Goal: Task Accomplishment & Management: Manage account settings

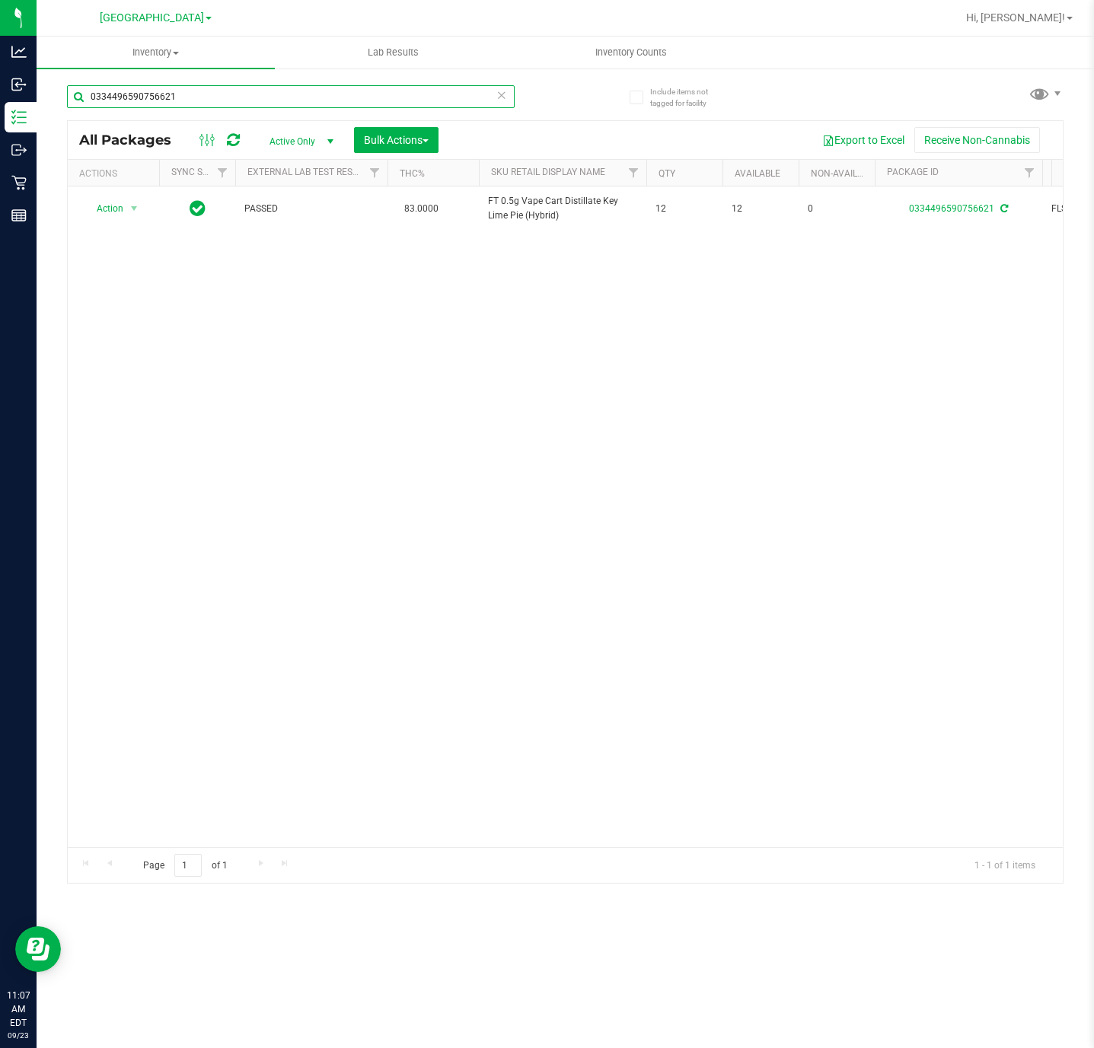
click at [343, 97] on input "0334496590756621" at bounding box center [291, 96] width 448 height 23
type input "6329700957760564"
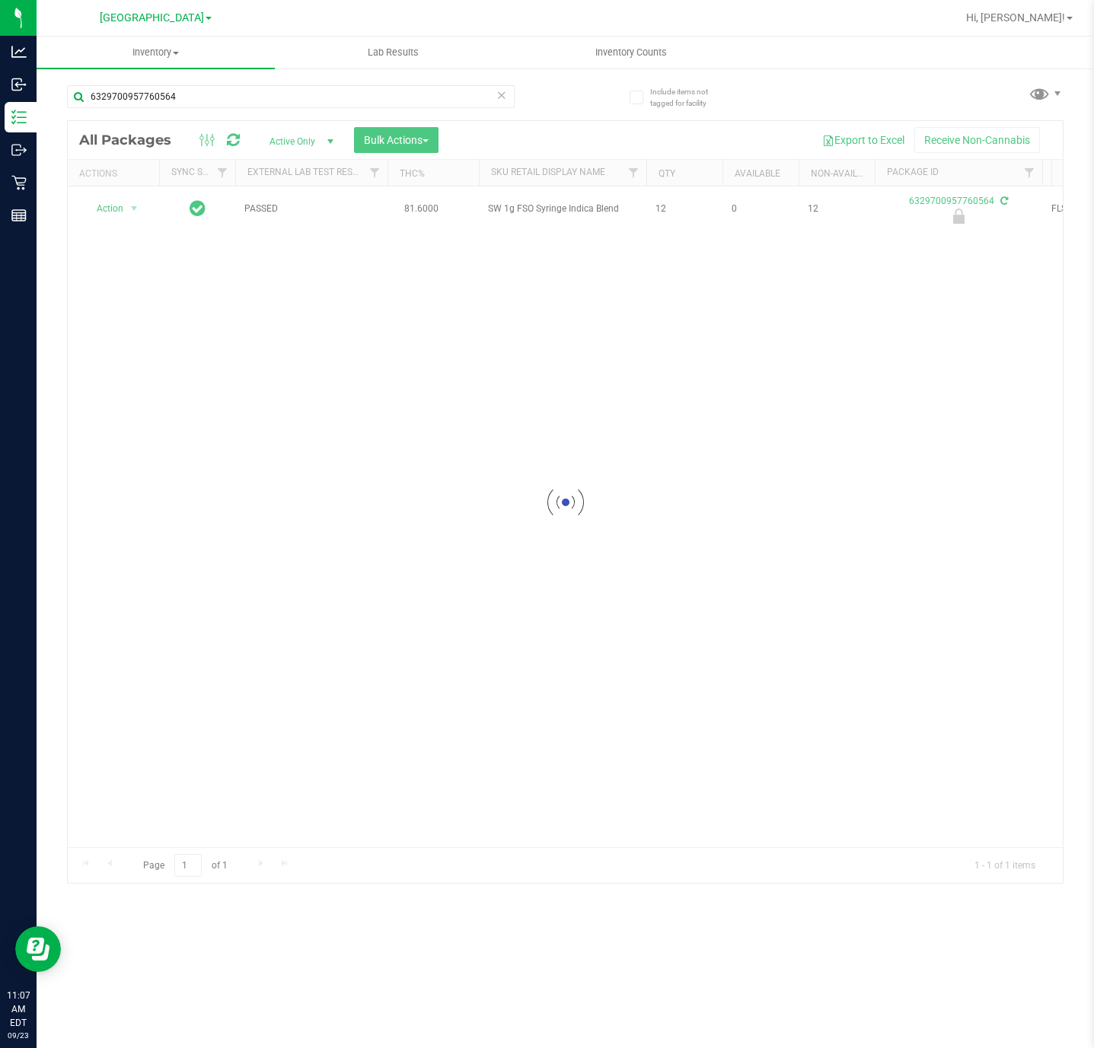
click at [132, 204] on div at bounding box center [565, 502] width 995 height 762
click at [130, 204] on div at bounding box center [113, 209] width 73 height 14
click at [130, 204] on span "select" at bounding box center [134, 208] width 12 height 12
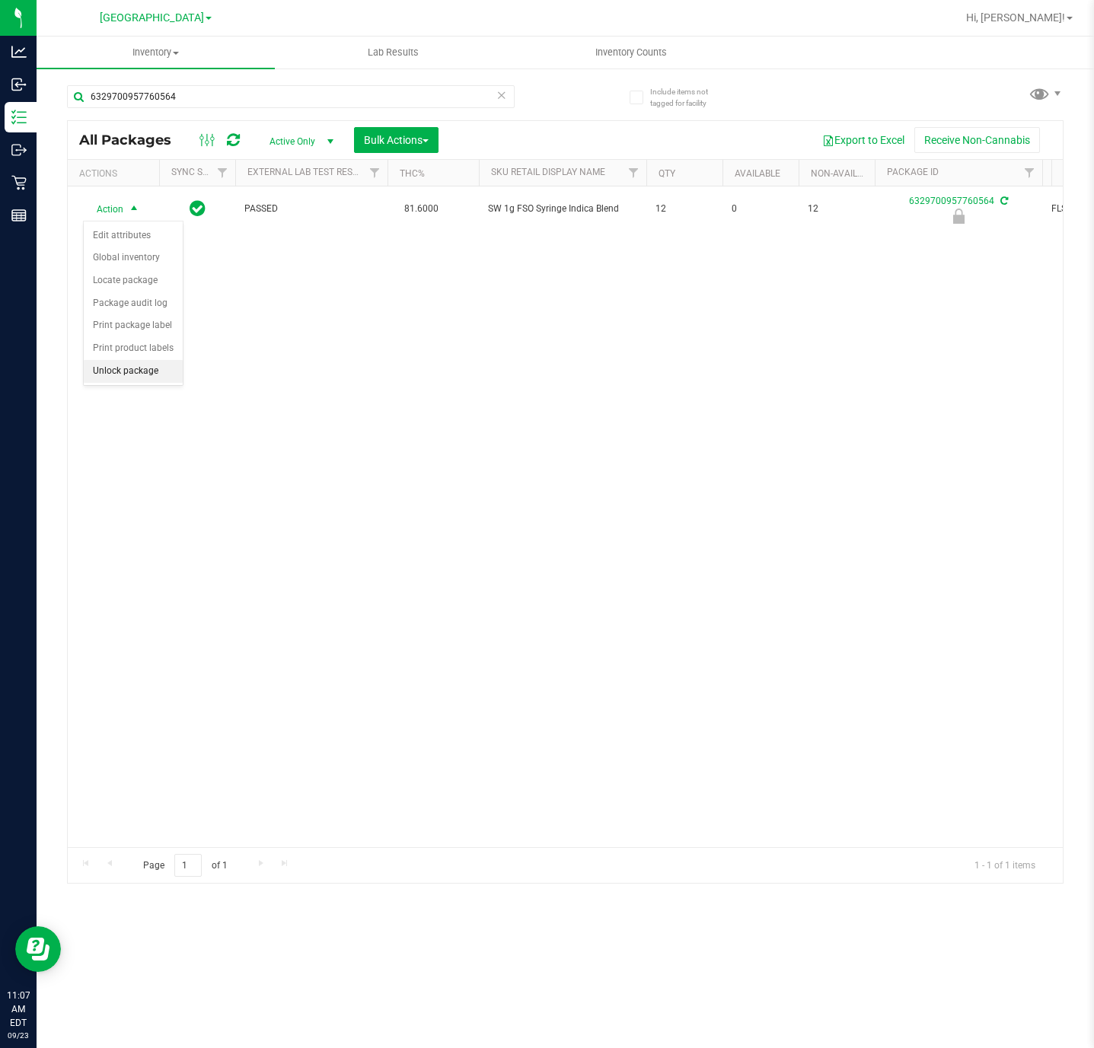
click at [107, 381] on li "Unlock package" at bounding box center [133, 371] width 99 height 23
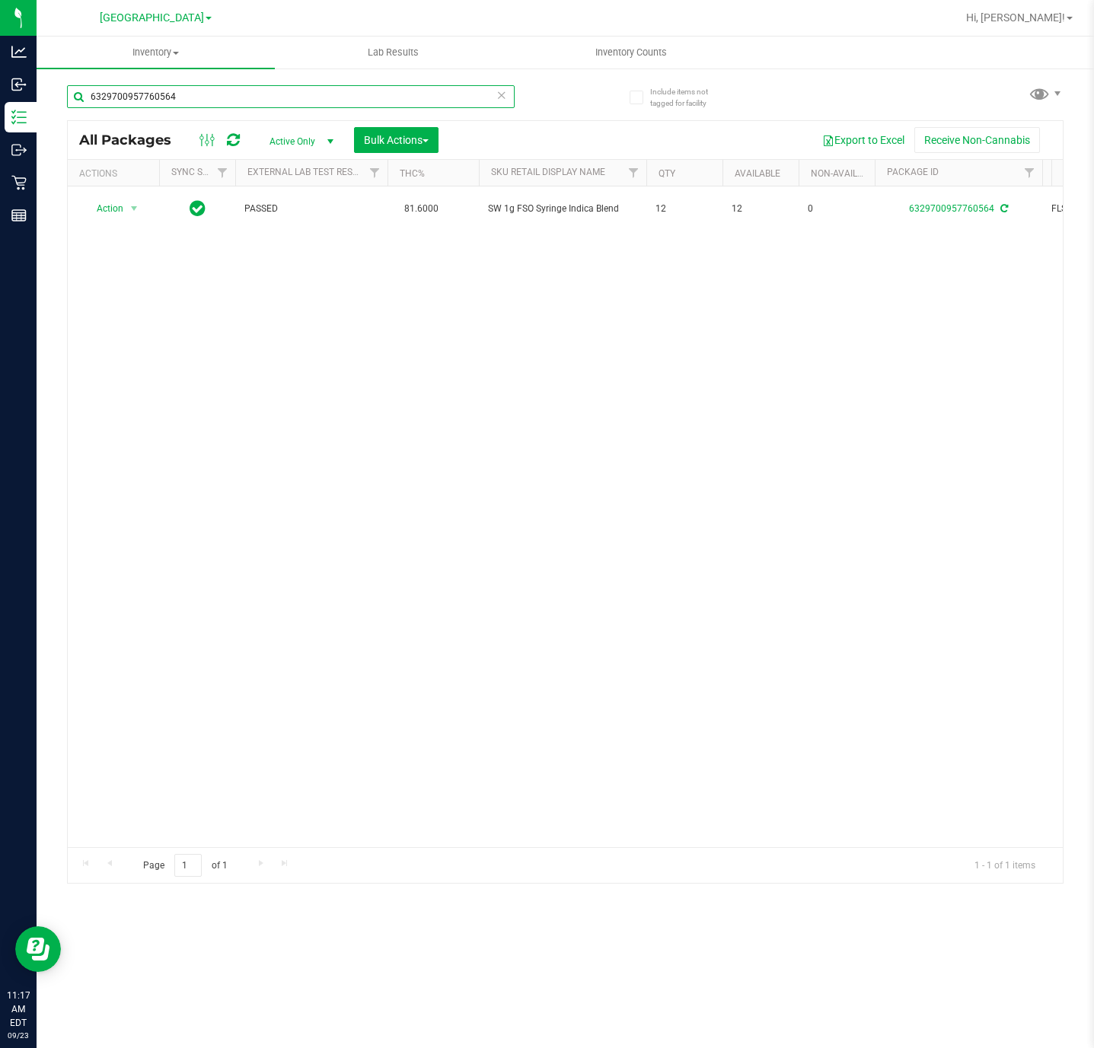
click at [258, 101] on input "6329700957760564" at bounding box center [291, 96] width 448 height 23
type input "LMZ"
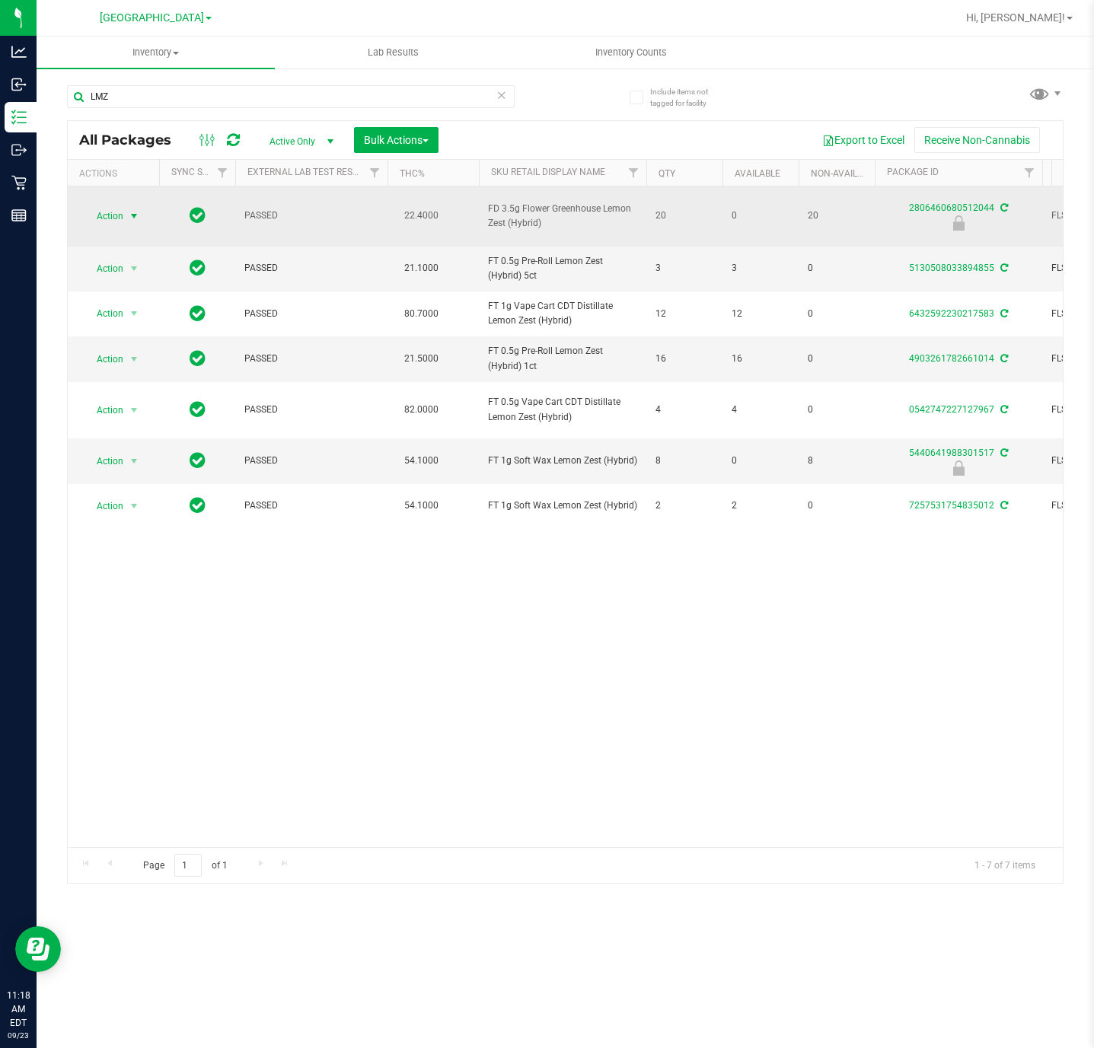
click at [133, 210] on span "select" at bounding box center [134, 216] width 12 height 12
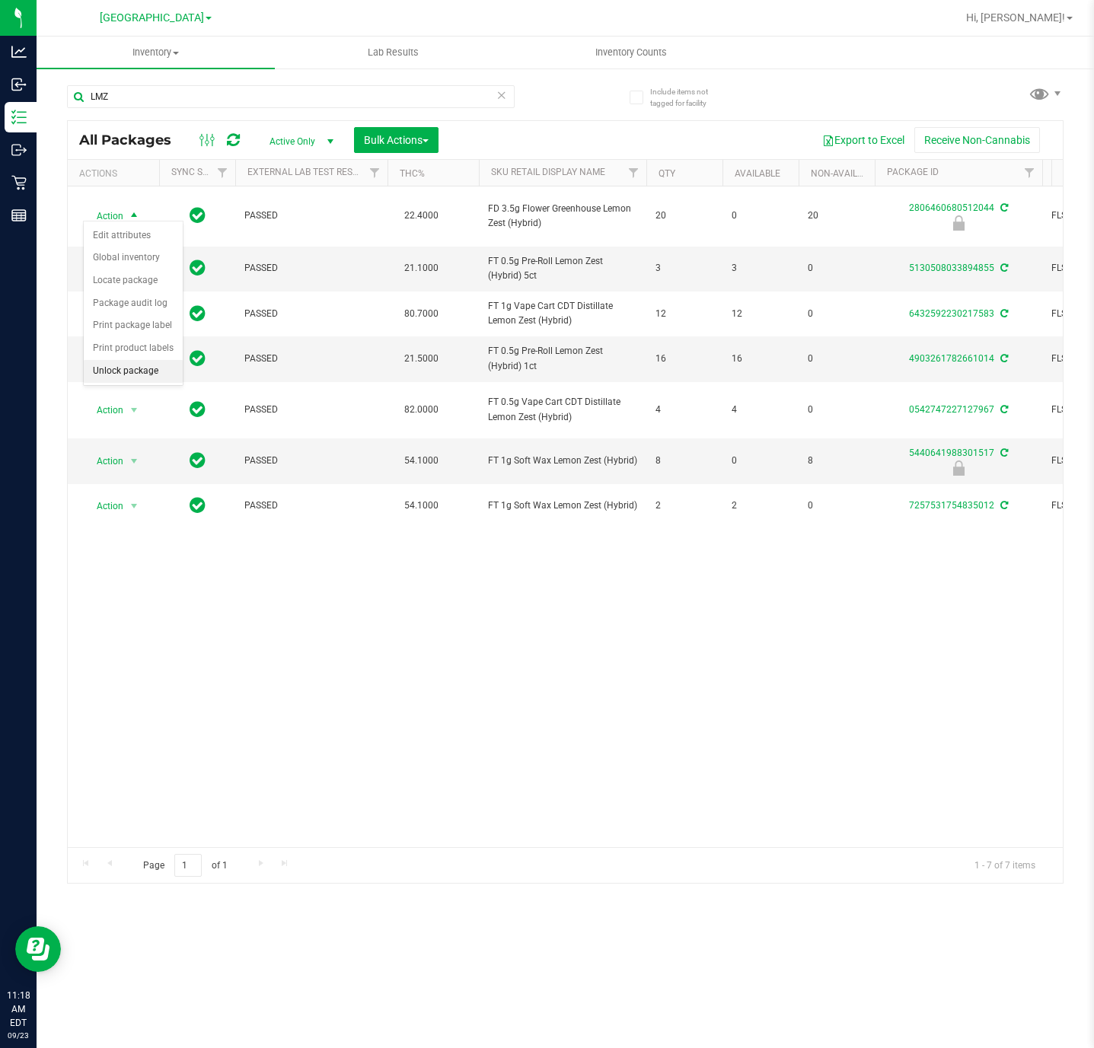
click at [121, 383] on li "Unlock package" at bounding box center [133, 371] width 99 height 23
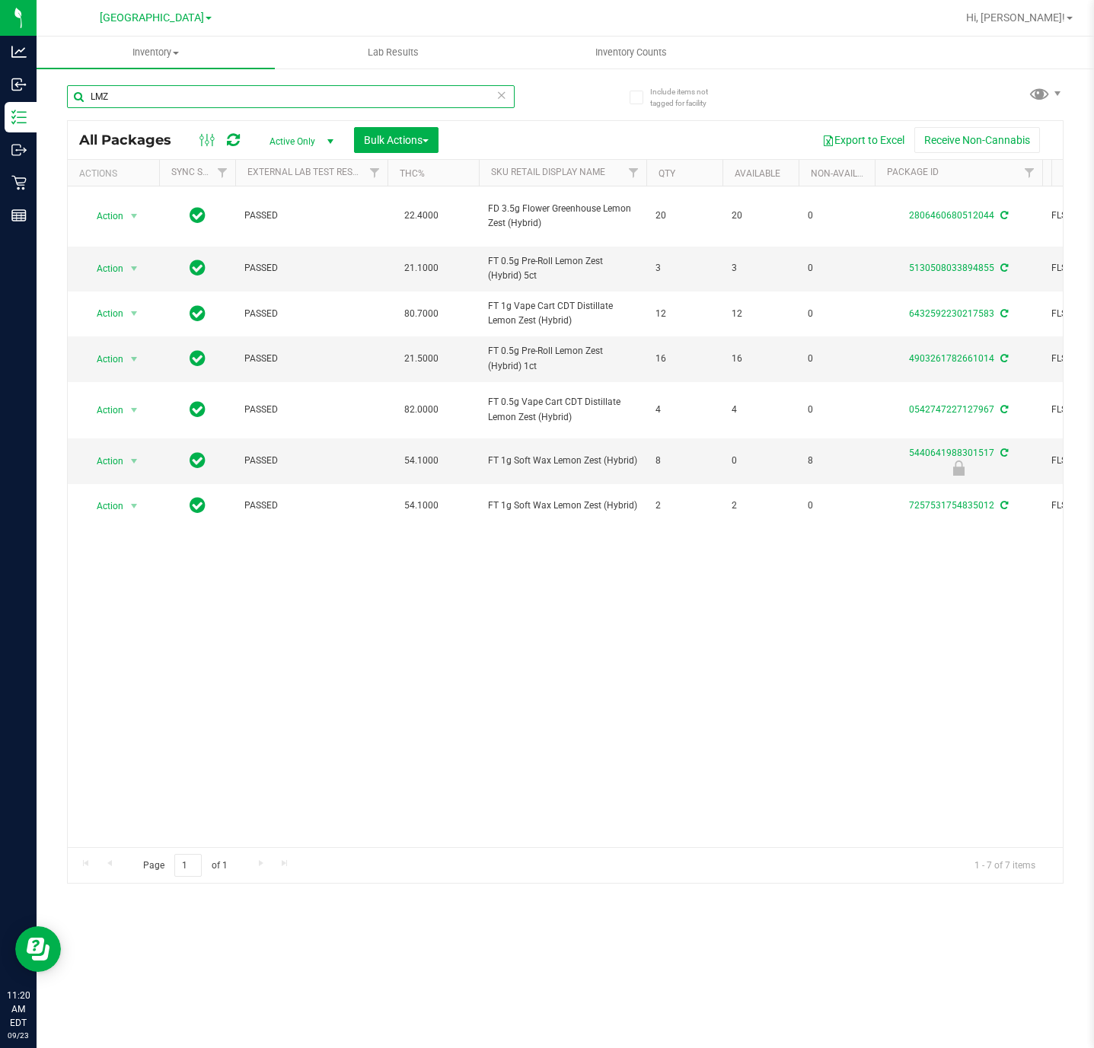
click at [238, 94] on input "LMZ" at bounding box center [291, 96] width 448 height 23
type input "L"
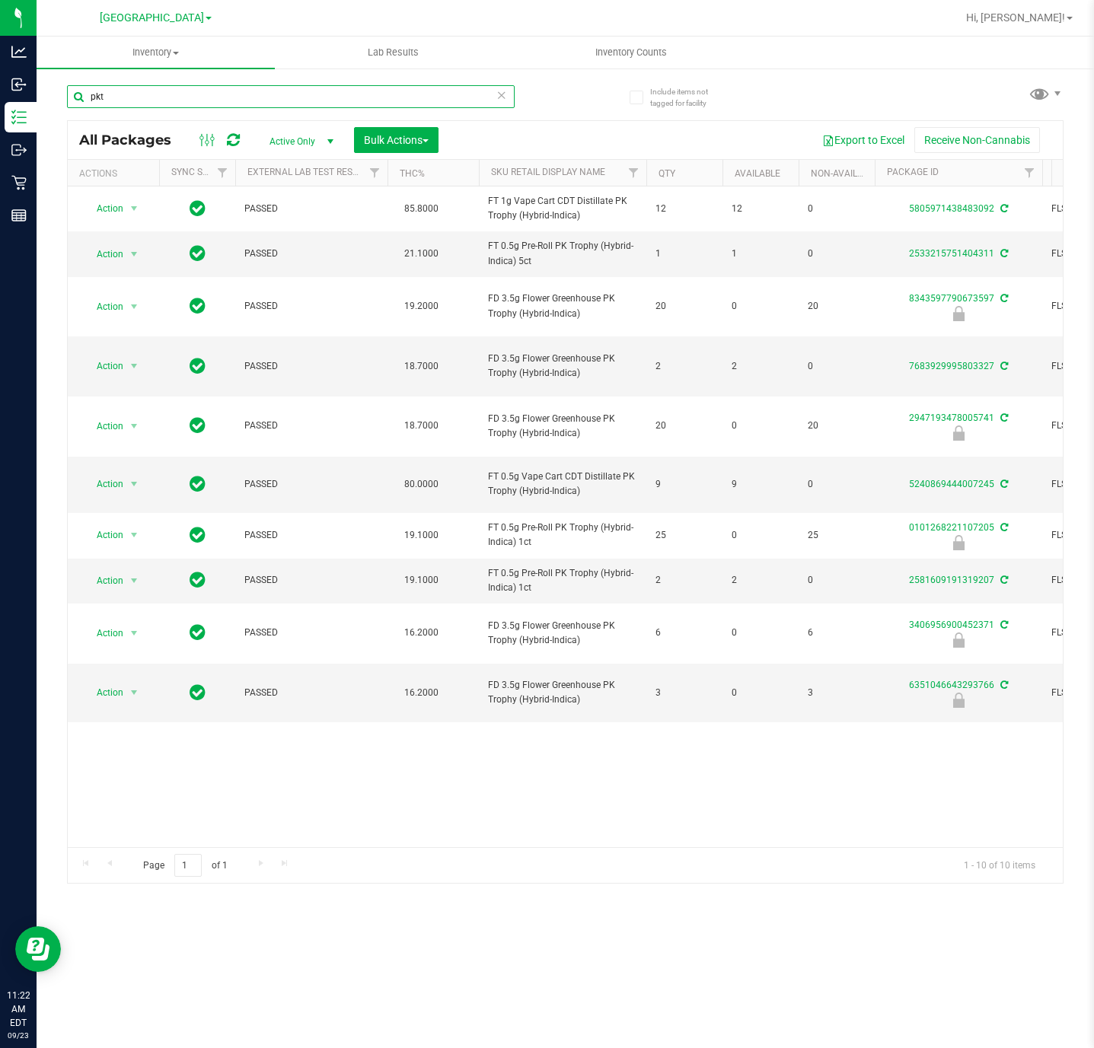
click at [129, 101] on input "pkt" at bounding box center [291, 96] width 448 height 23
type input "8343597790673597"
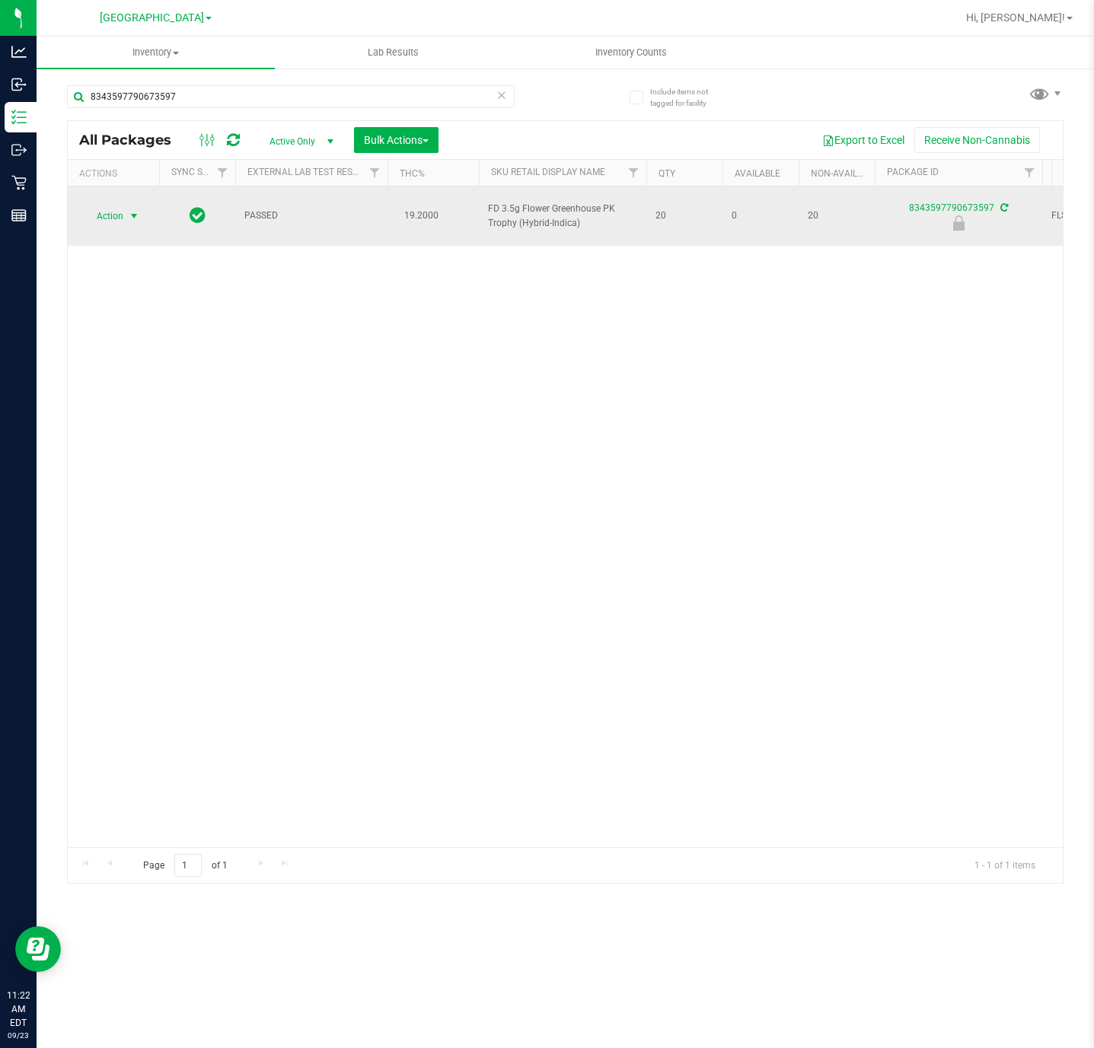
click at [131, 210] on span "select" at bounding box center [134, 216] width 12 height 12
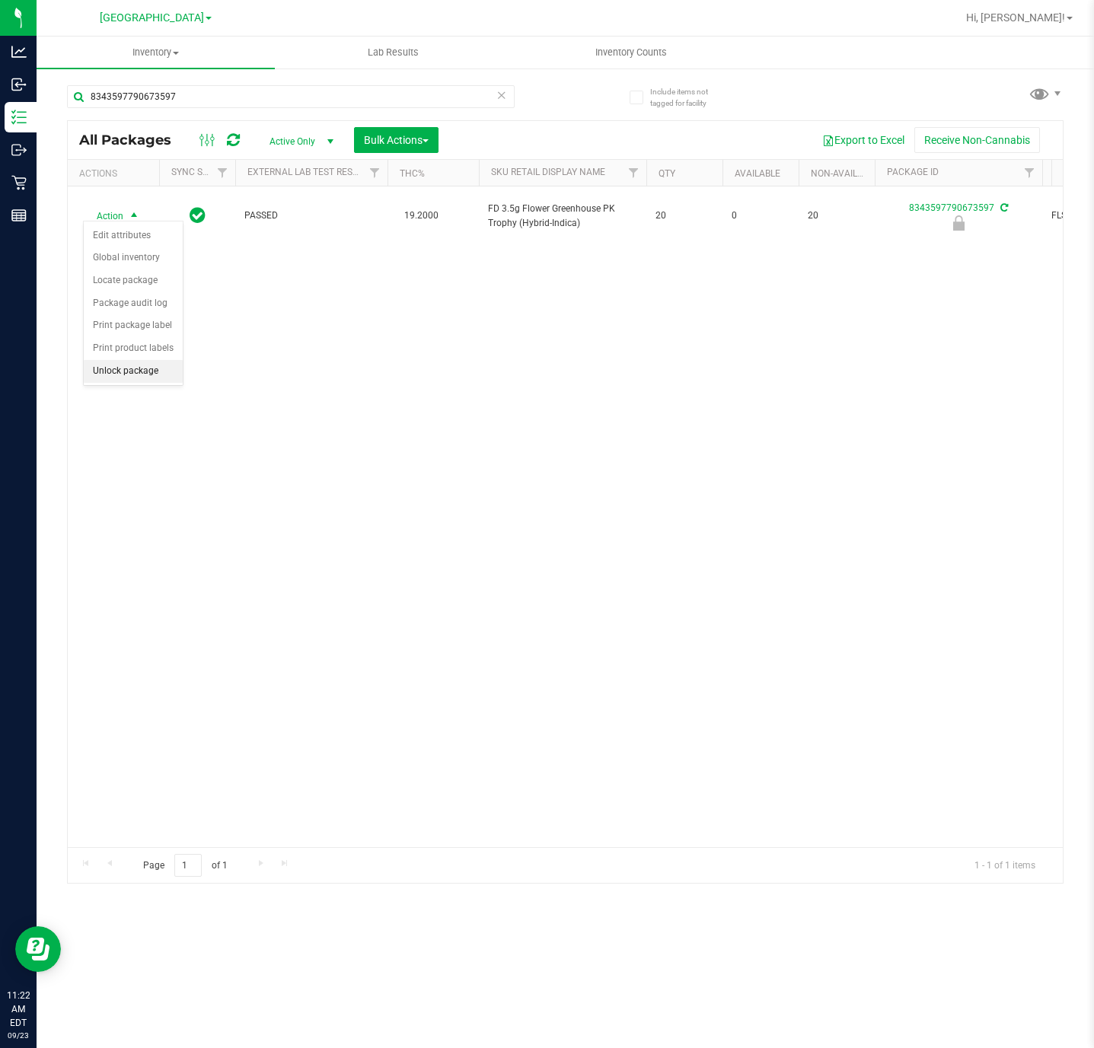
click at [135, 375] on li "Unlock package" at bounding box center [133, 371] width 99 height 23
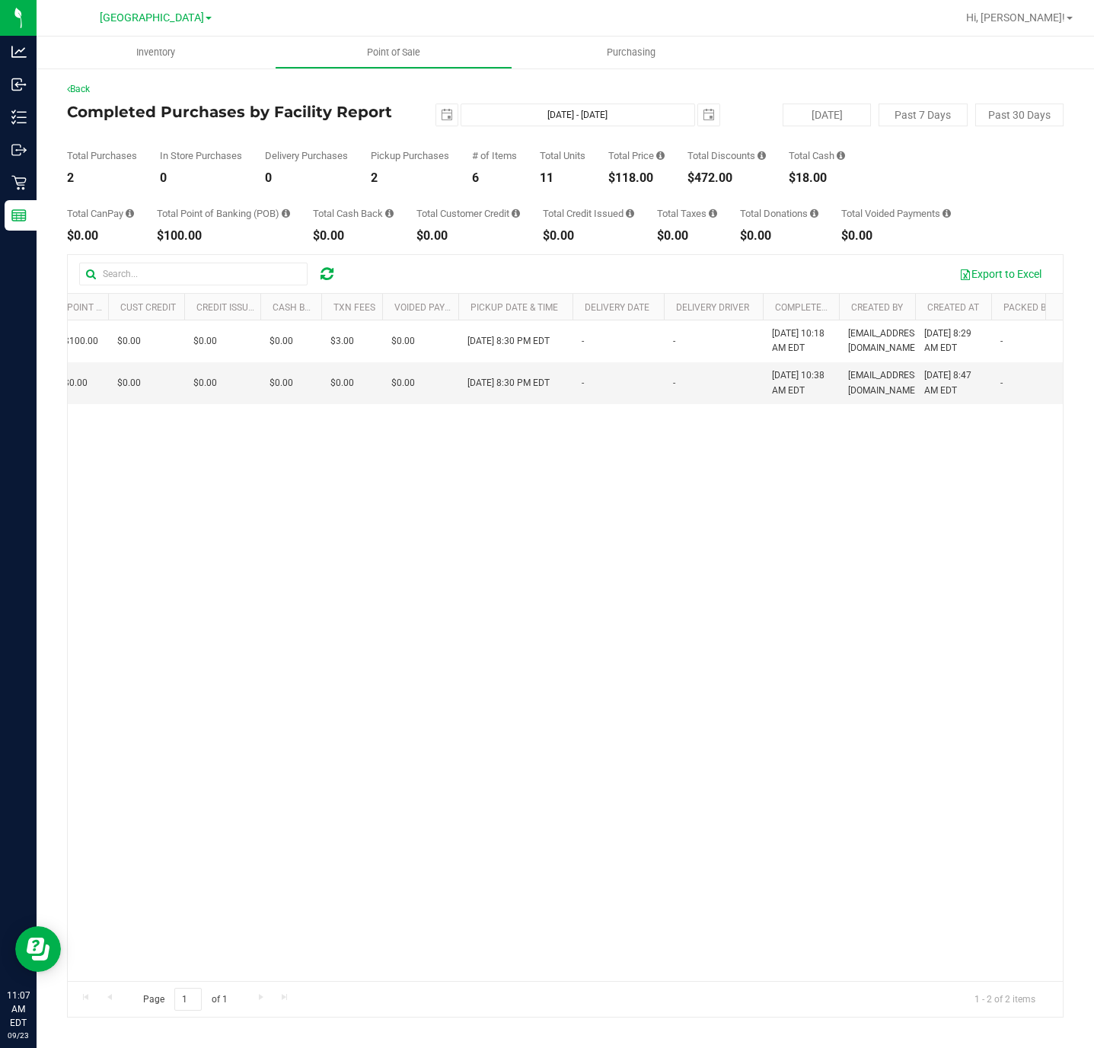
scroll to position [0, 776]
click at [633, 183] on div "$118.00" at bounding box center [636, 178] width 56 height 12
click at [636, 183] on div "$118.00" at bounding box center [636, 178] width 56 height 12
copy div "118.00"
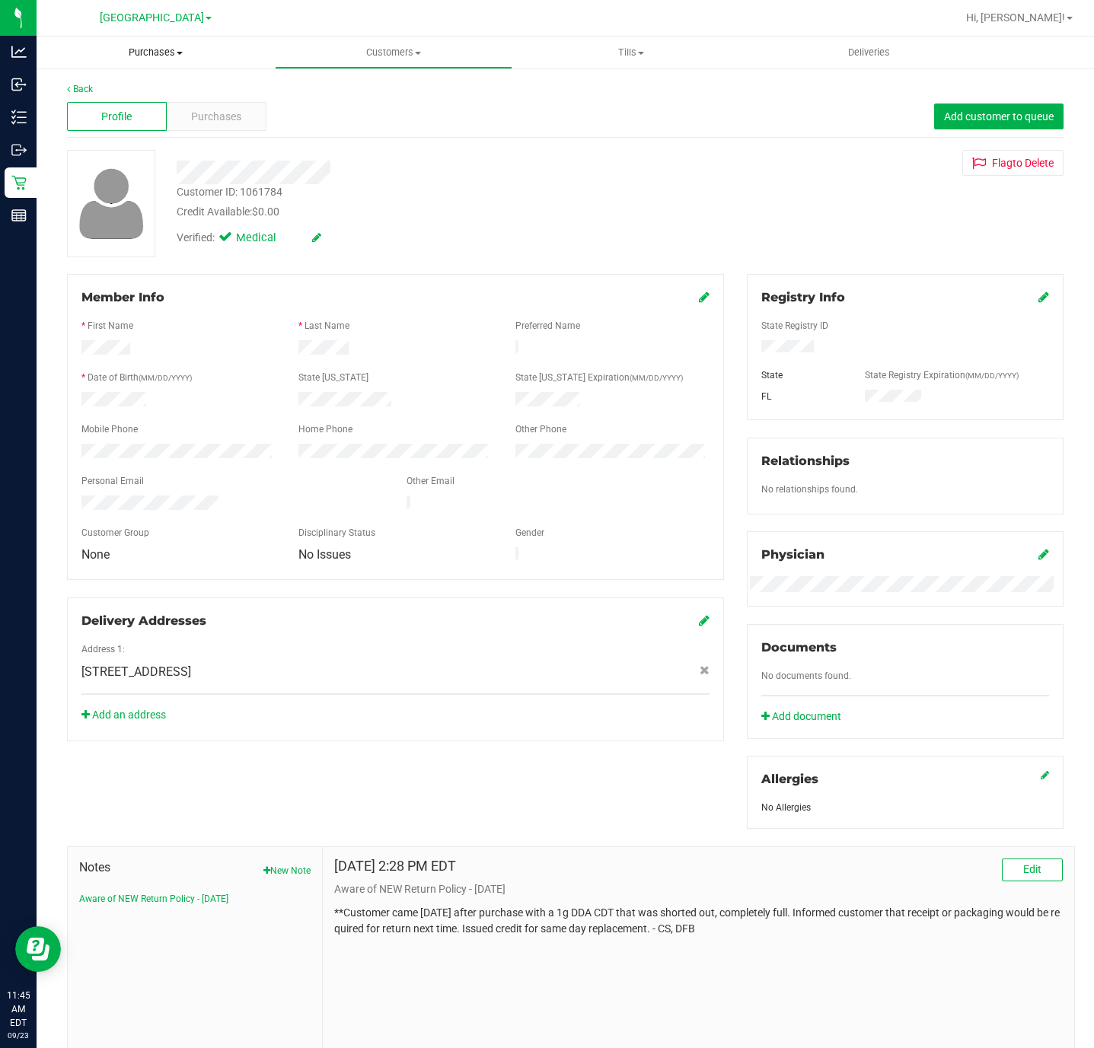
click at [162, 64] on uib-tab-heading "Purchases Summary of purchases Fulfillment All purchases" at bounding box center [156, 53] width 238 height 32
click at [128, 107] on span "Fulfillment" at bounding box center [84, 110] width 94 height 13
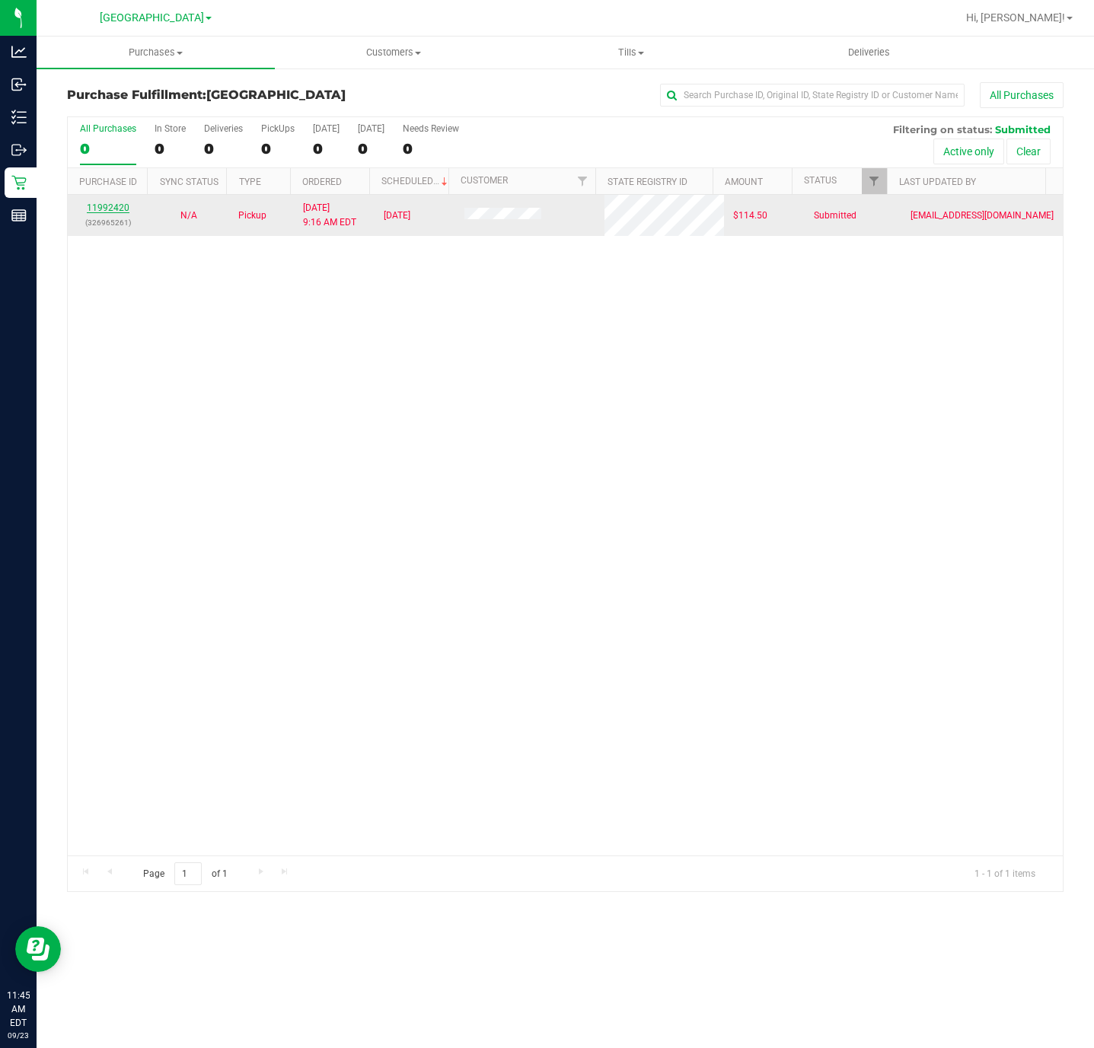
click at [92, 213] on link "11992420" at bounding box center [108, 207] width 43 height 11
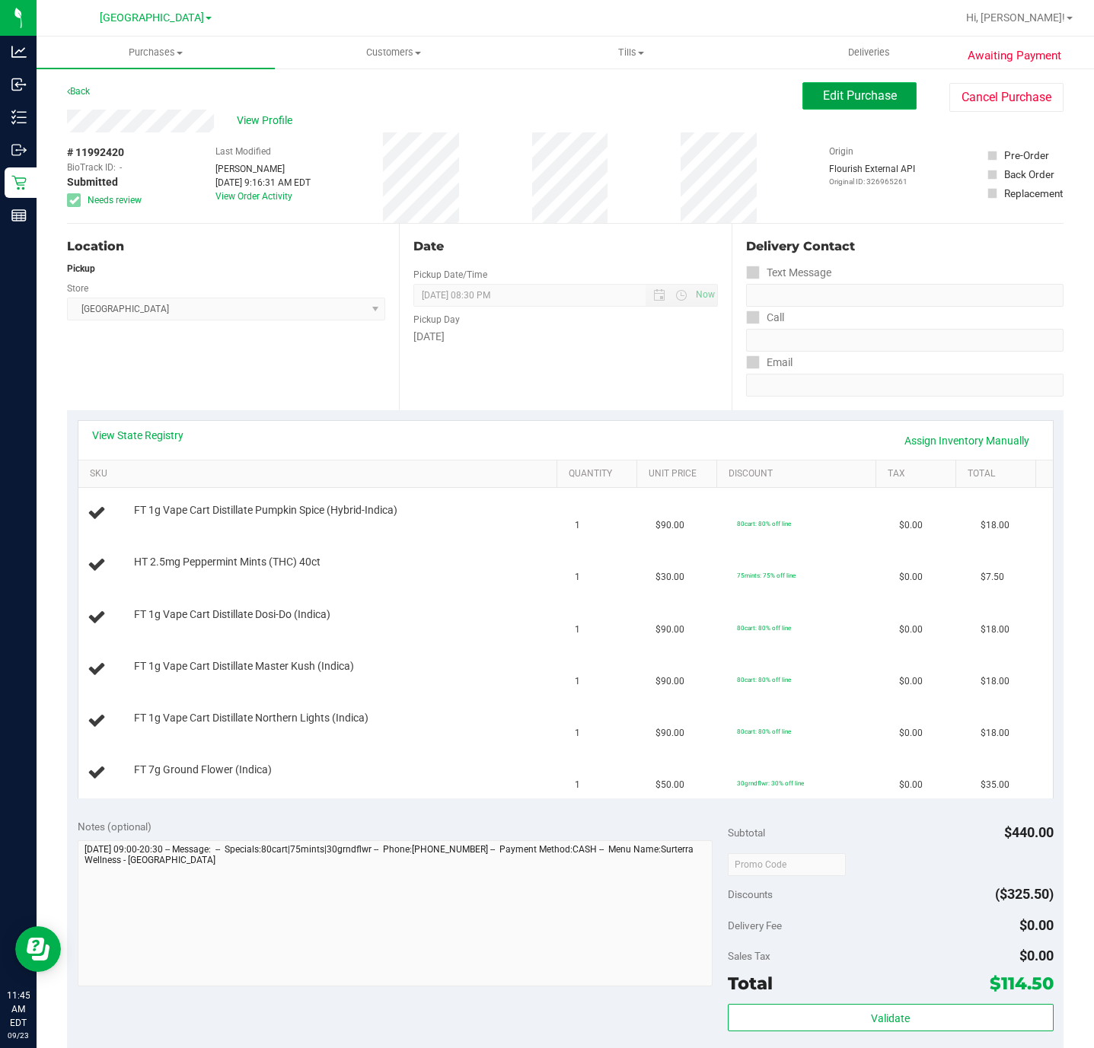
click at [838, 92] on span "Edit Purchase" at bounding box center [860, 95] width 74 height 14
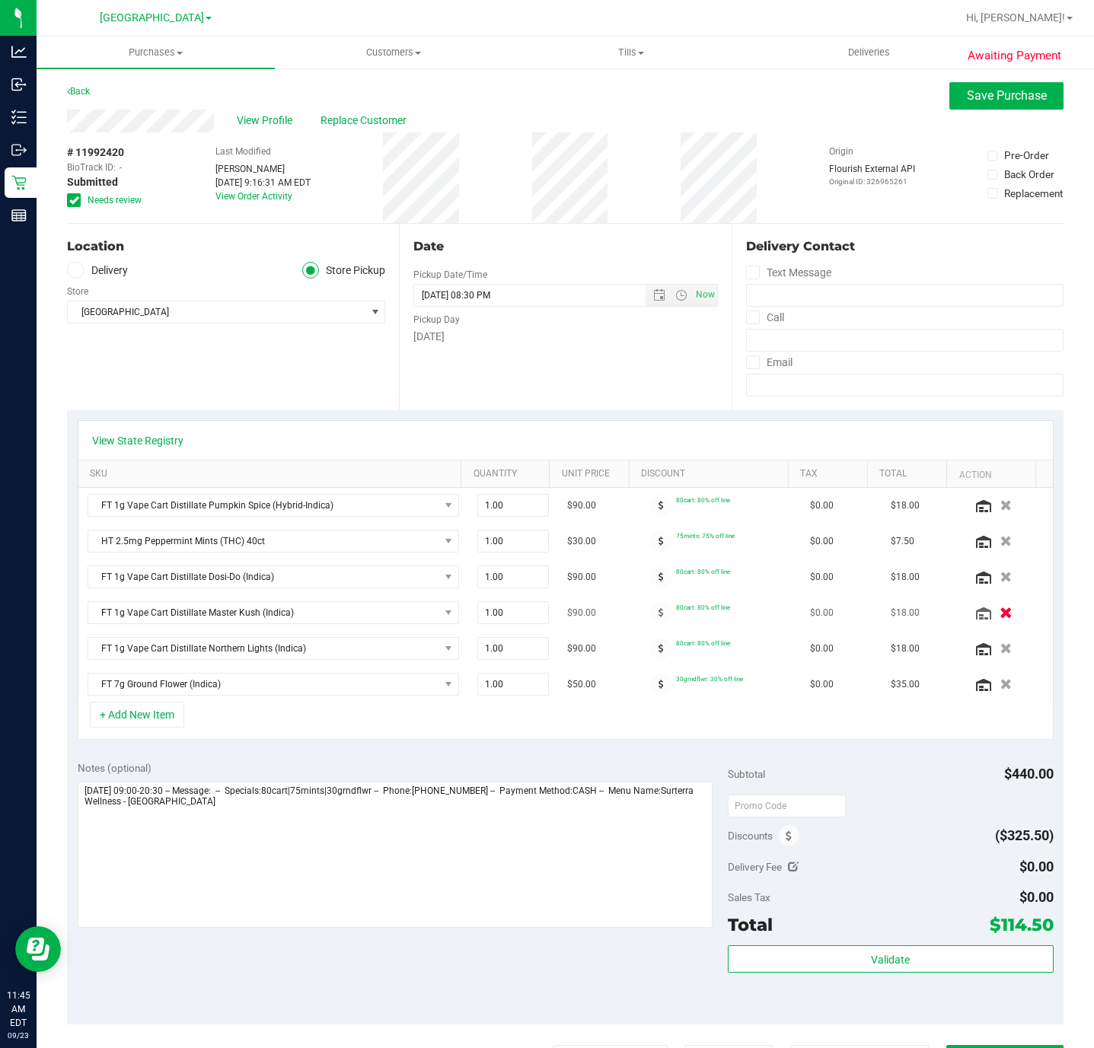
click at [1000, 615] on icon "button" at bounding box center [1006, 612] width 13 height 11
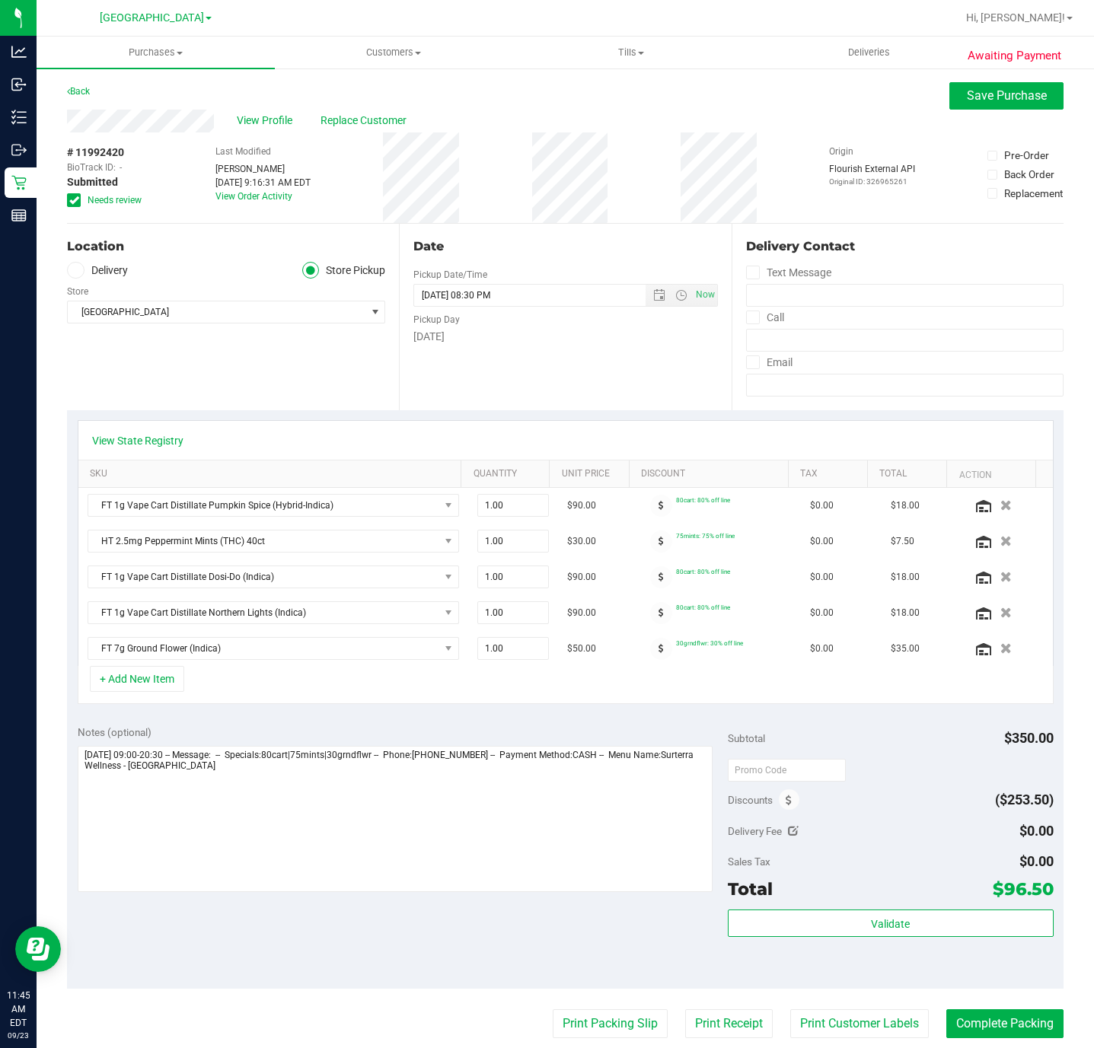
click at [1000, 615] on icon "button" at bounding box center [1005, 612] width 11 height 11
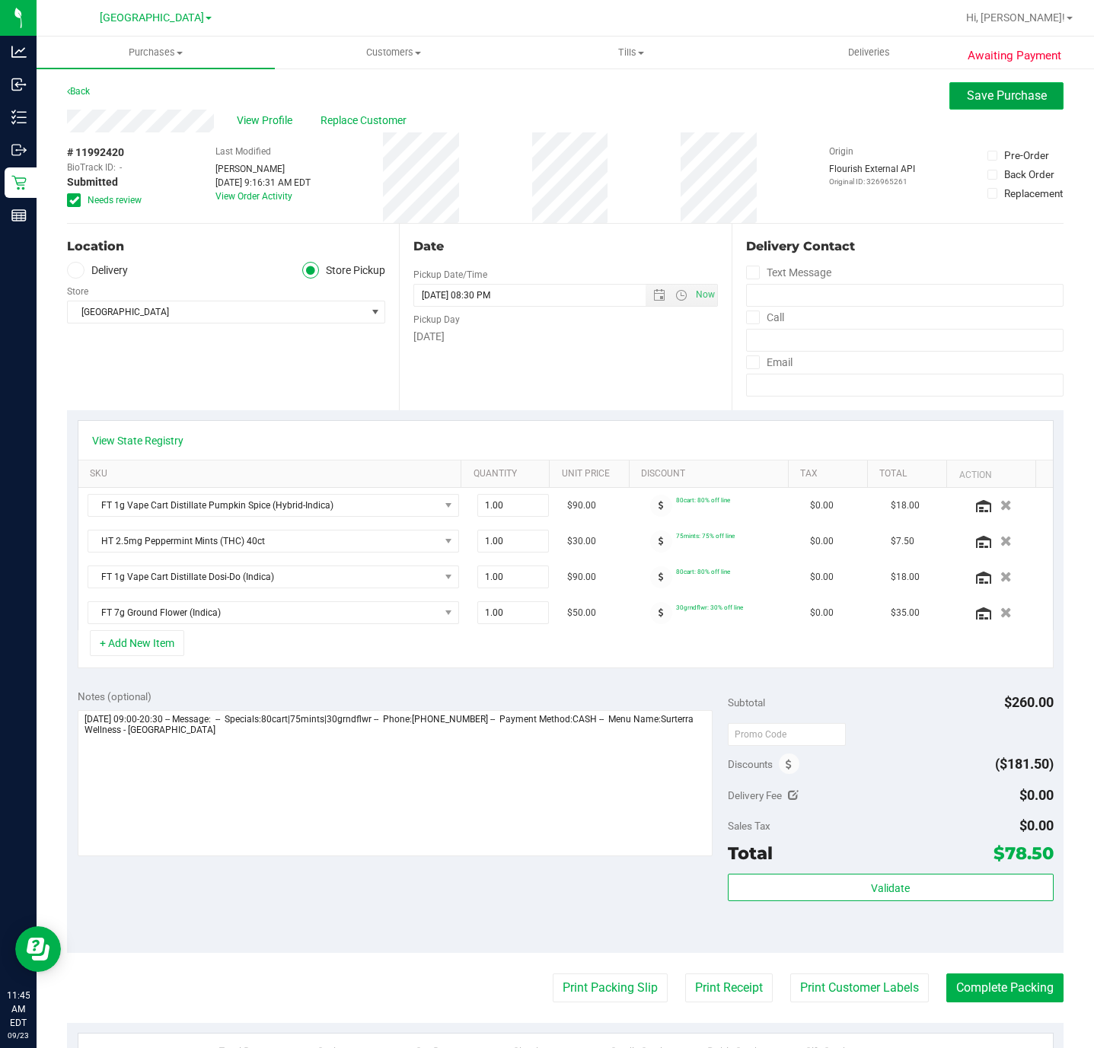
click at [960, 103] on button "Save Purchase" at bounding box center [1006, 95] width 114 height 27
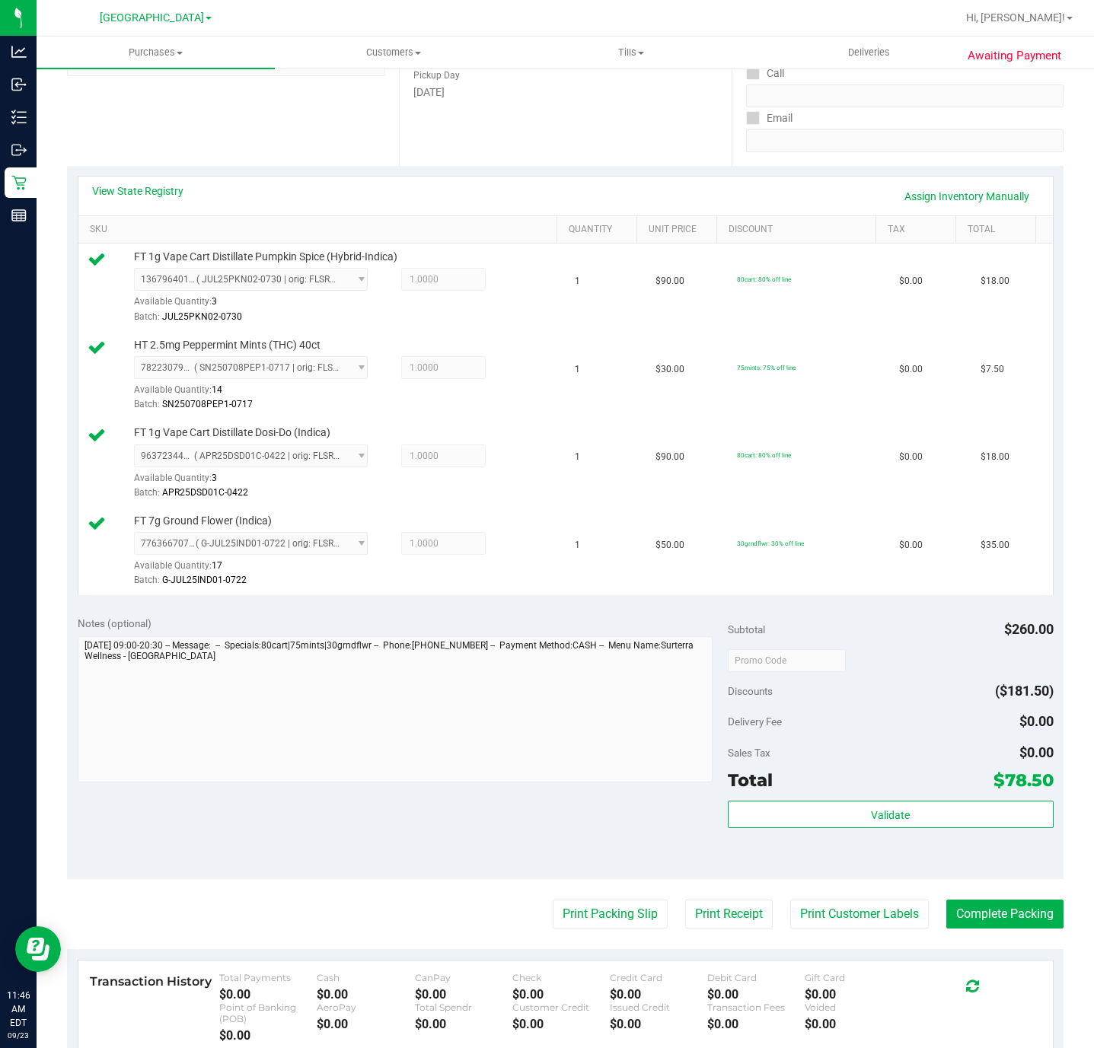
scroll to position [457, 0]
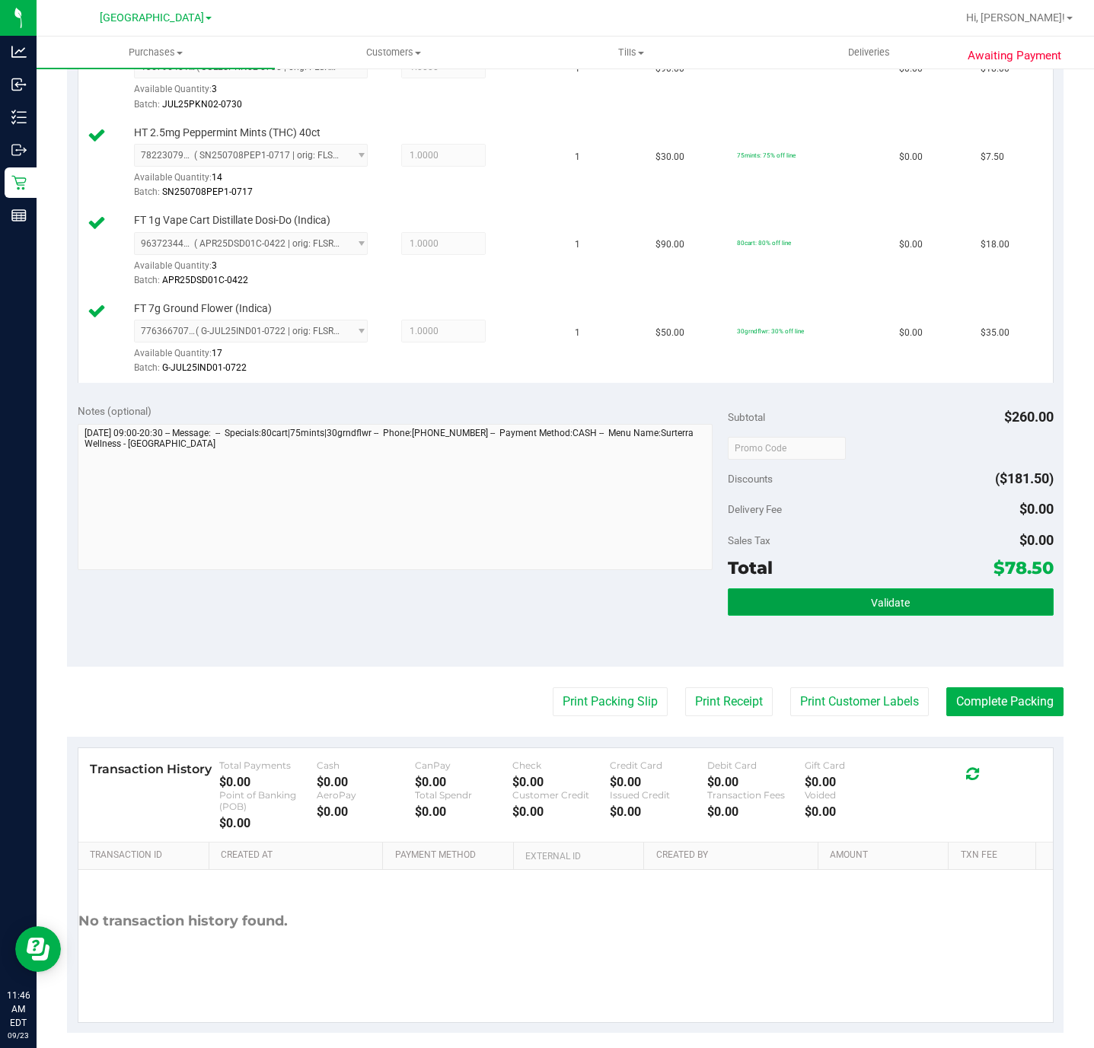
click at [799, 616] on button "Validate" at bounding box center [890, 601] width 325 height 27
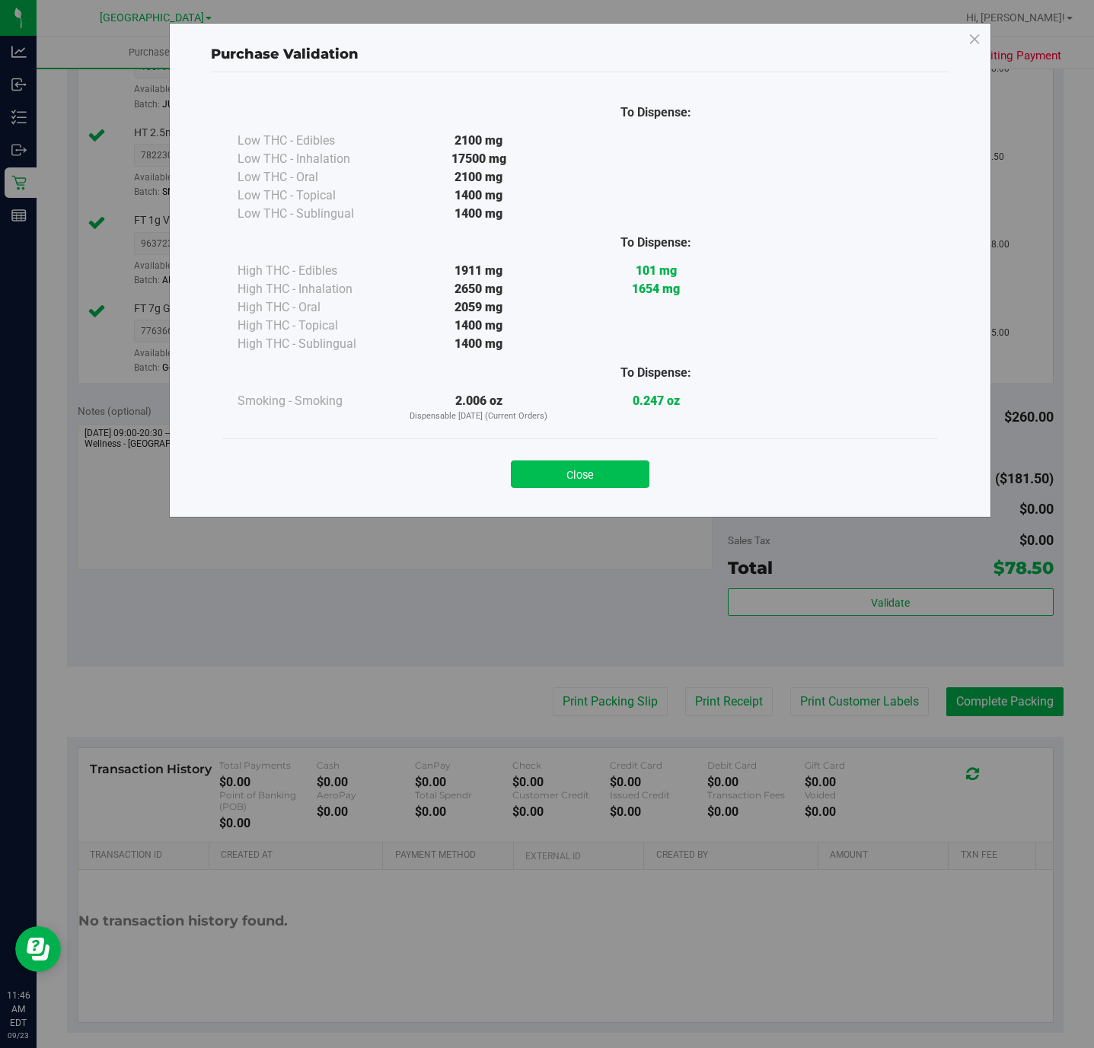
drag, startPoint x: 617, startPoint y: 464, endPoint x: 642, endPoint y: 560, distance: 99.7
click at [619, 464] on button "Close" at bounding box center [580, 474] width 139 height 27
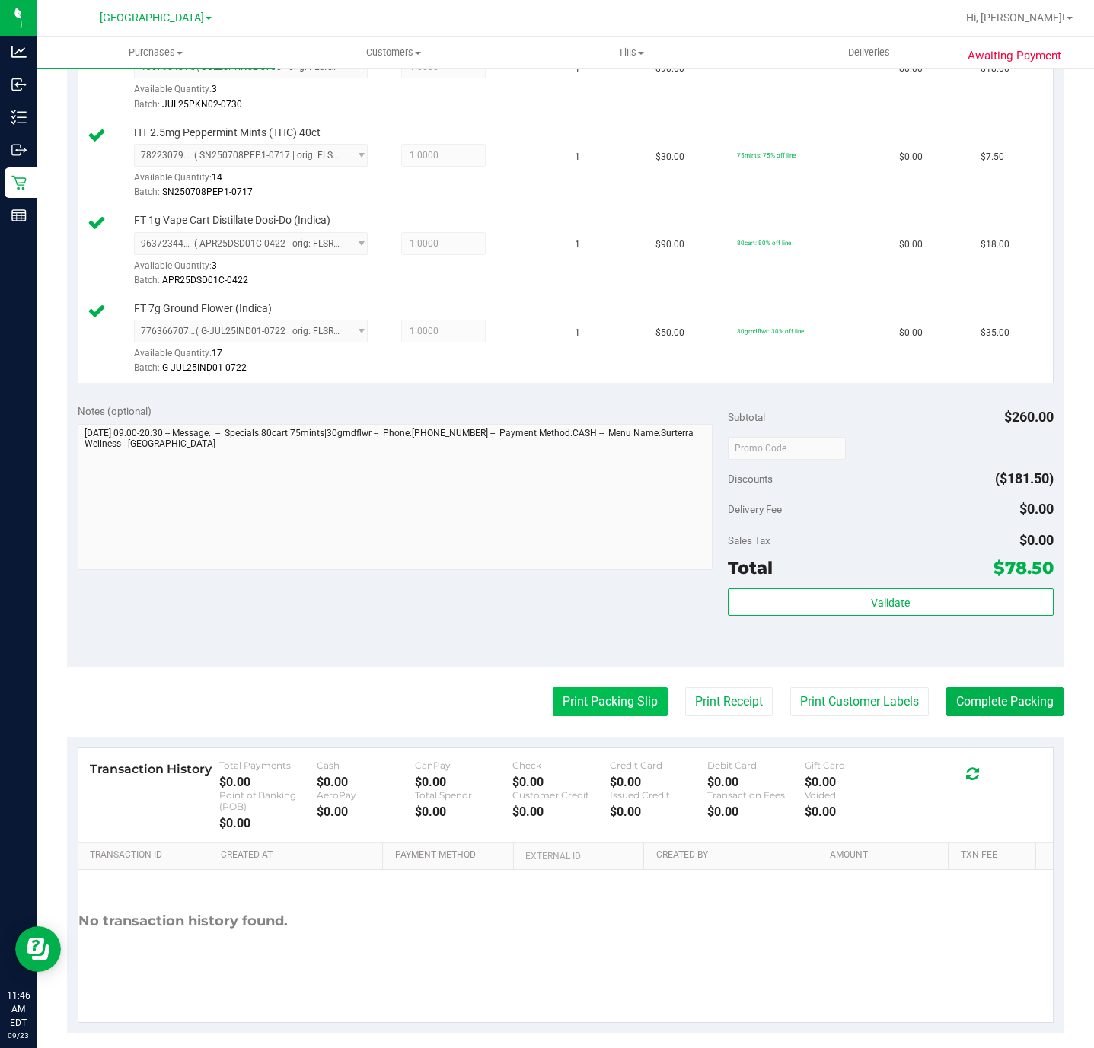
click at [601, 706] on button "Print Packing Slip" at bounding box center [610, 701] width 115 height 29
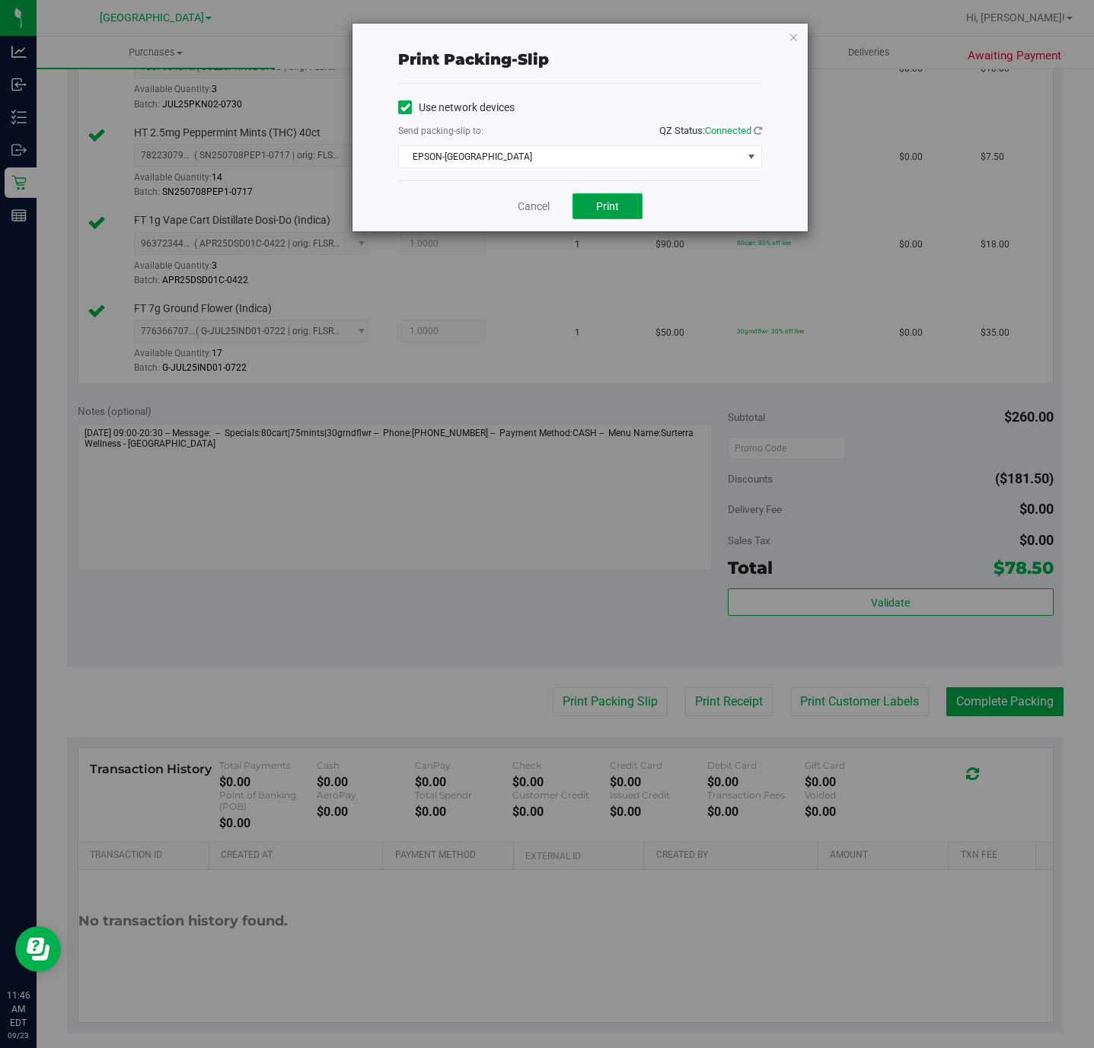
click at [601, 208] on span "Print" at bounding box center [607, 206] width 23 height 12
click at [537, 202] on link "Cancel" at bounding box center [534, 207] width 32 height 16
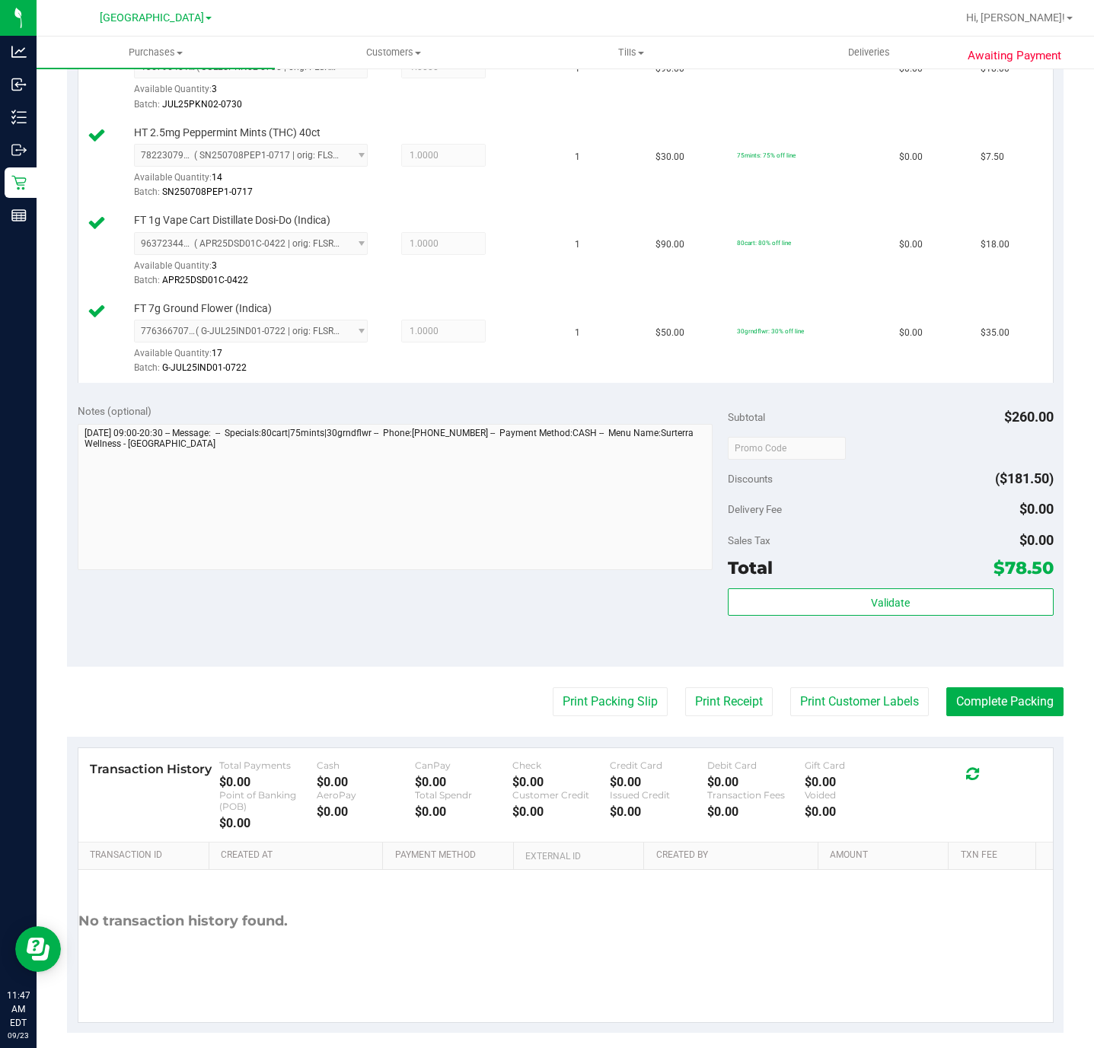
click at [912, 629] on div "Validate" at bounding box center [890, 622] width 325 height 69
click at [904, 599] on button "Validate" at bounding box center [890, 601] width 325 height 27
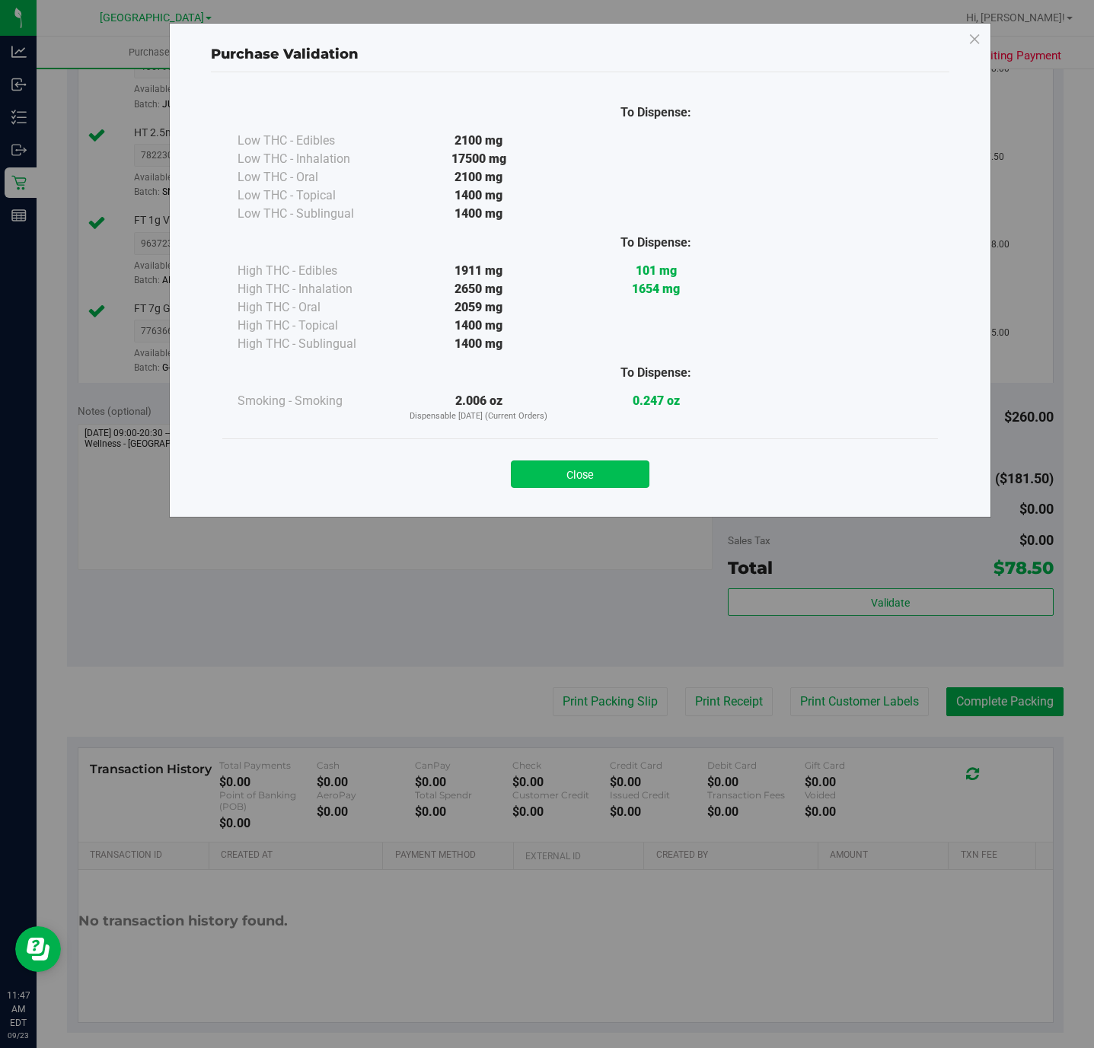
click at [619, 468] on button "Close" at bounding box center [580, 474] width 139 height 27
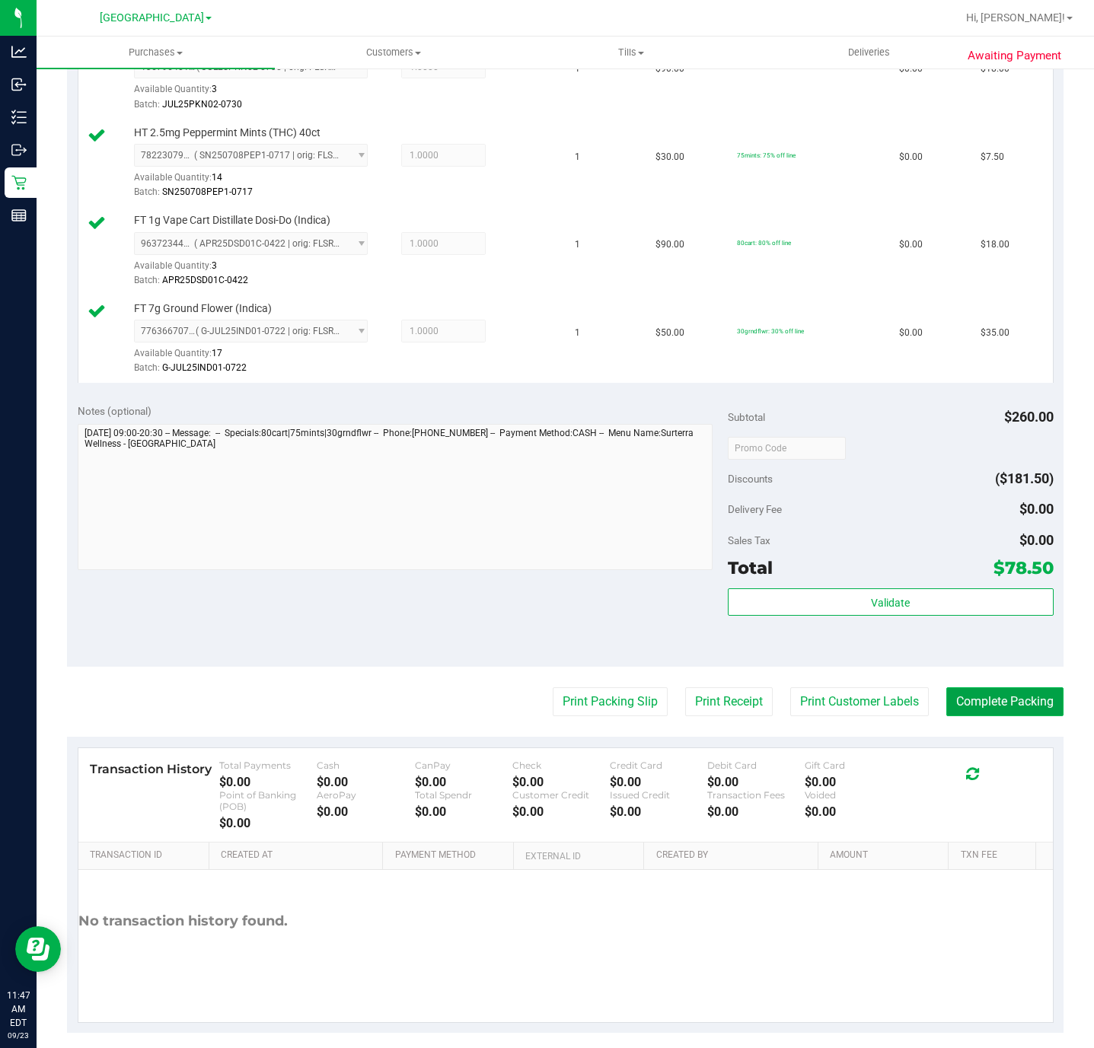
click at [993, 711] on button "Complete Packing" at bounding box center [1004, 701] width 117 height 29
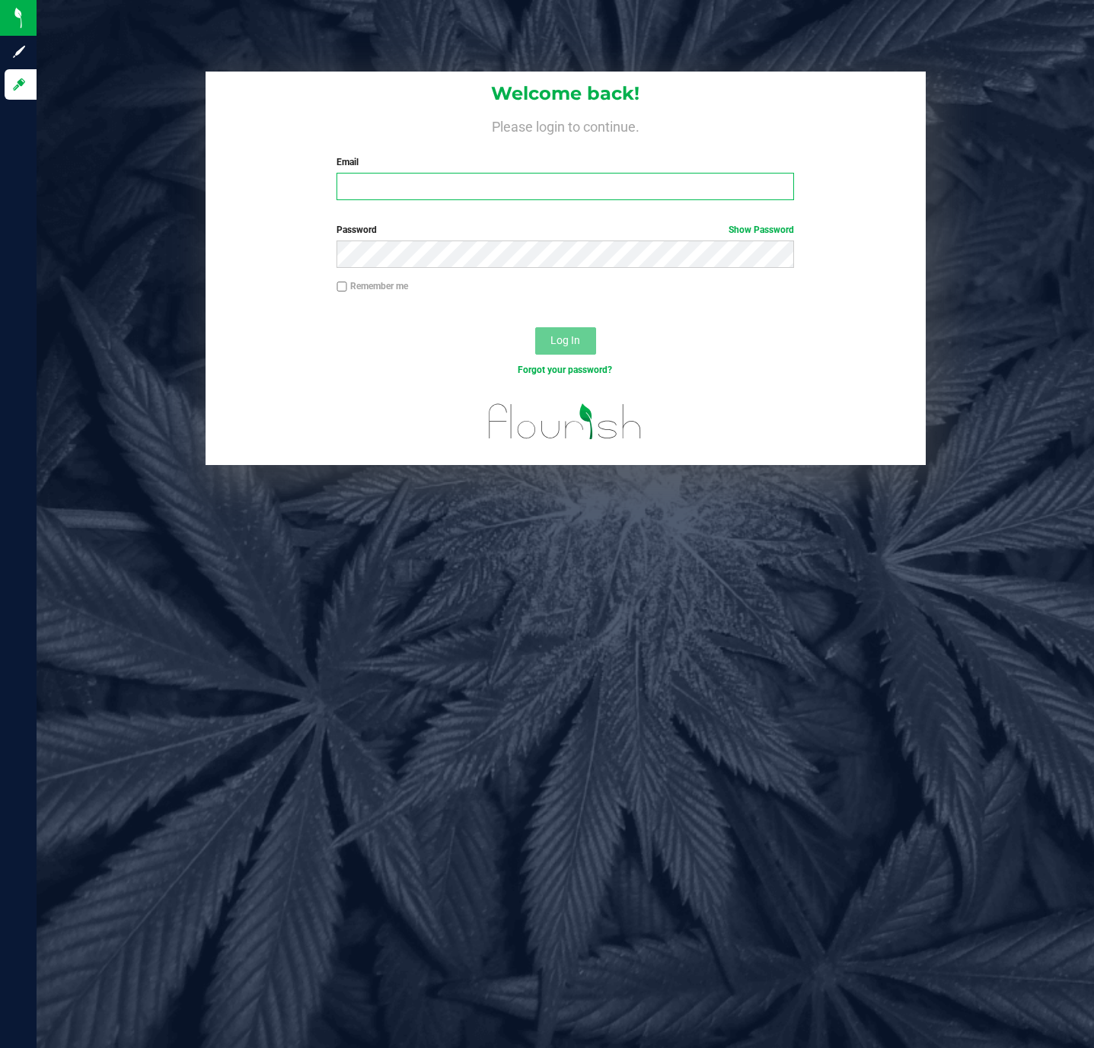
click at [384, 186] on input "Email" at bounding box center [565, 186] width 458 height 27
click at [356, 186] on input "cbear.stagg@liveparallel.com" at bounding box center [565, 186] width 458 height 27
type input "[EMAIL_ADDRESS][DOMAIN_NAME]"
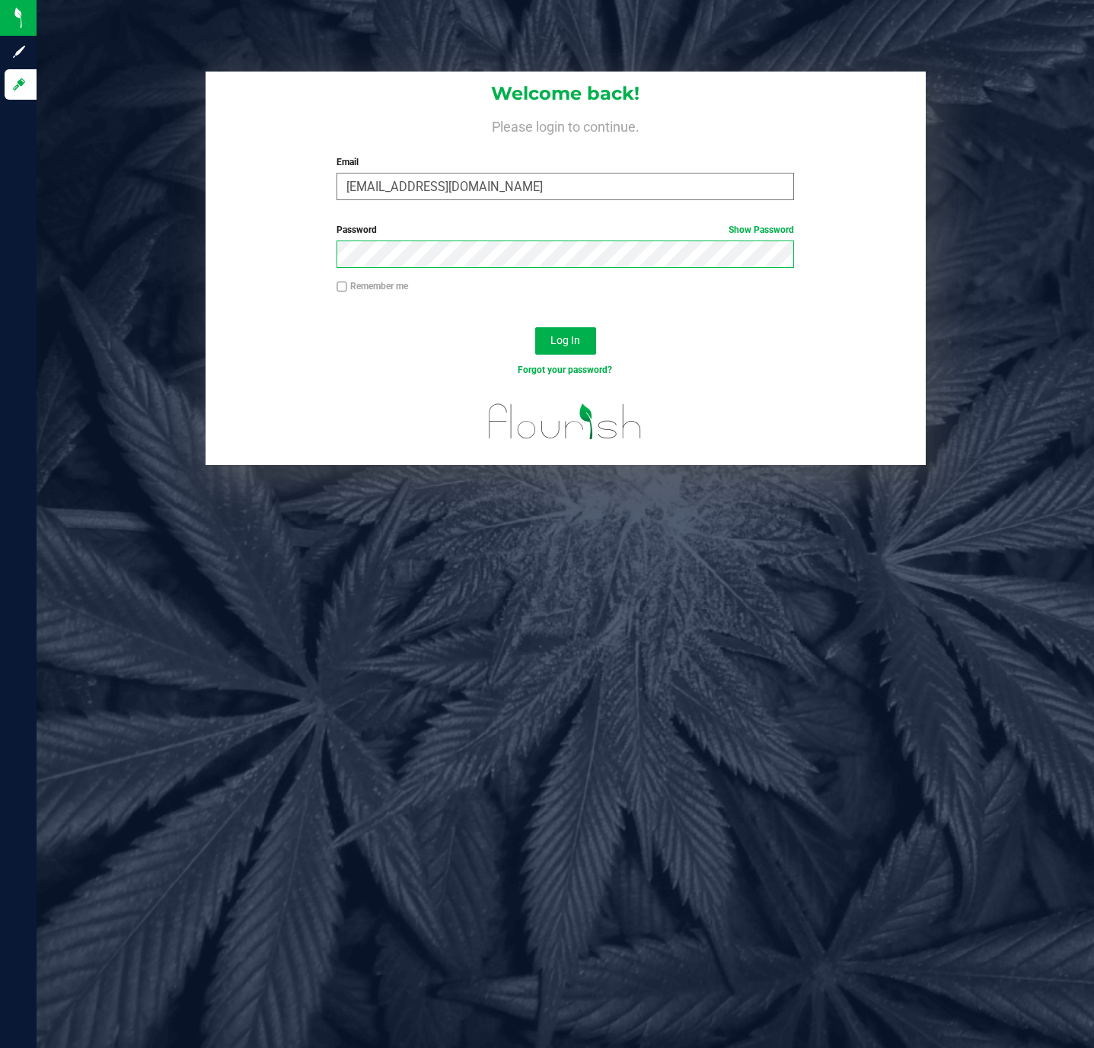
click at [535, 327] on button "Log In" at bounding box center [565, 340] width 61 height 27
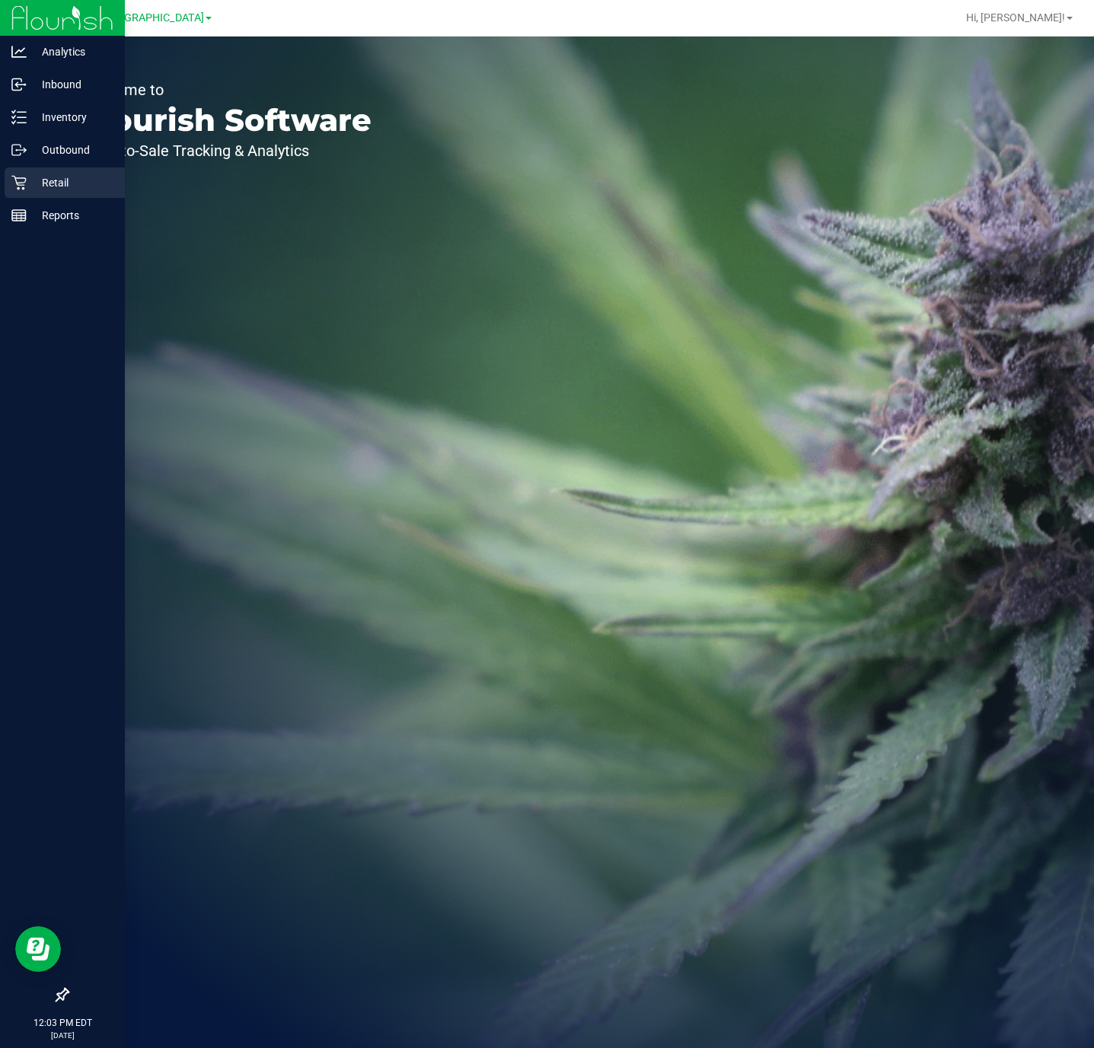
click at [27, 178] on p "Retail" at bounding box center [72, 183] width 91 height 18
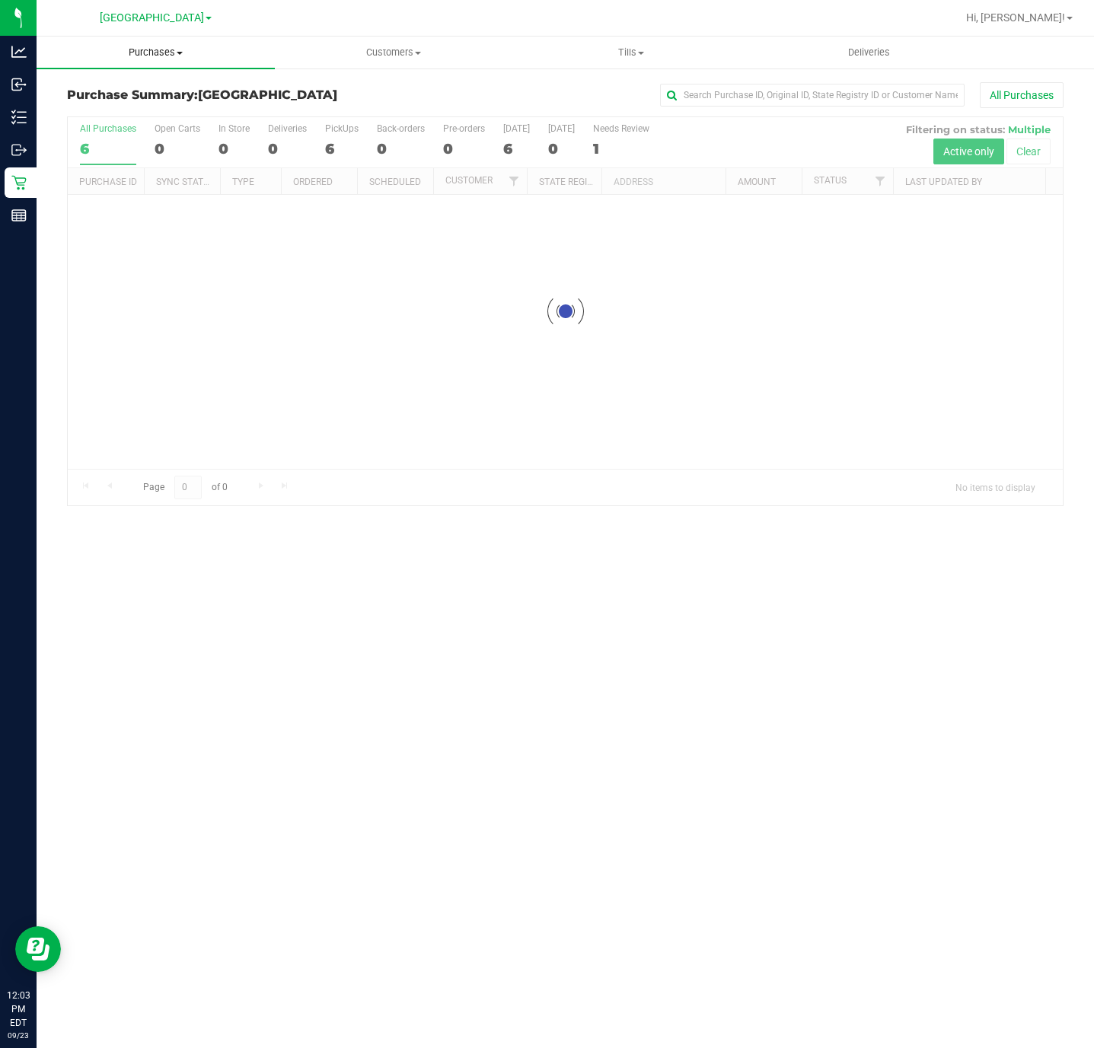
click at [208, 57] on span "Purchases" at bounding box center [156, 53] width 238 height 14
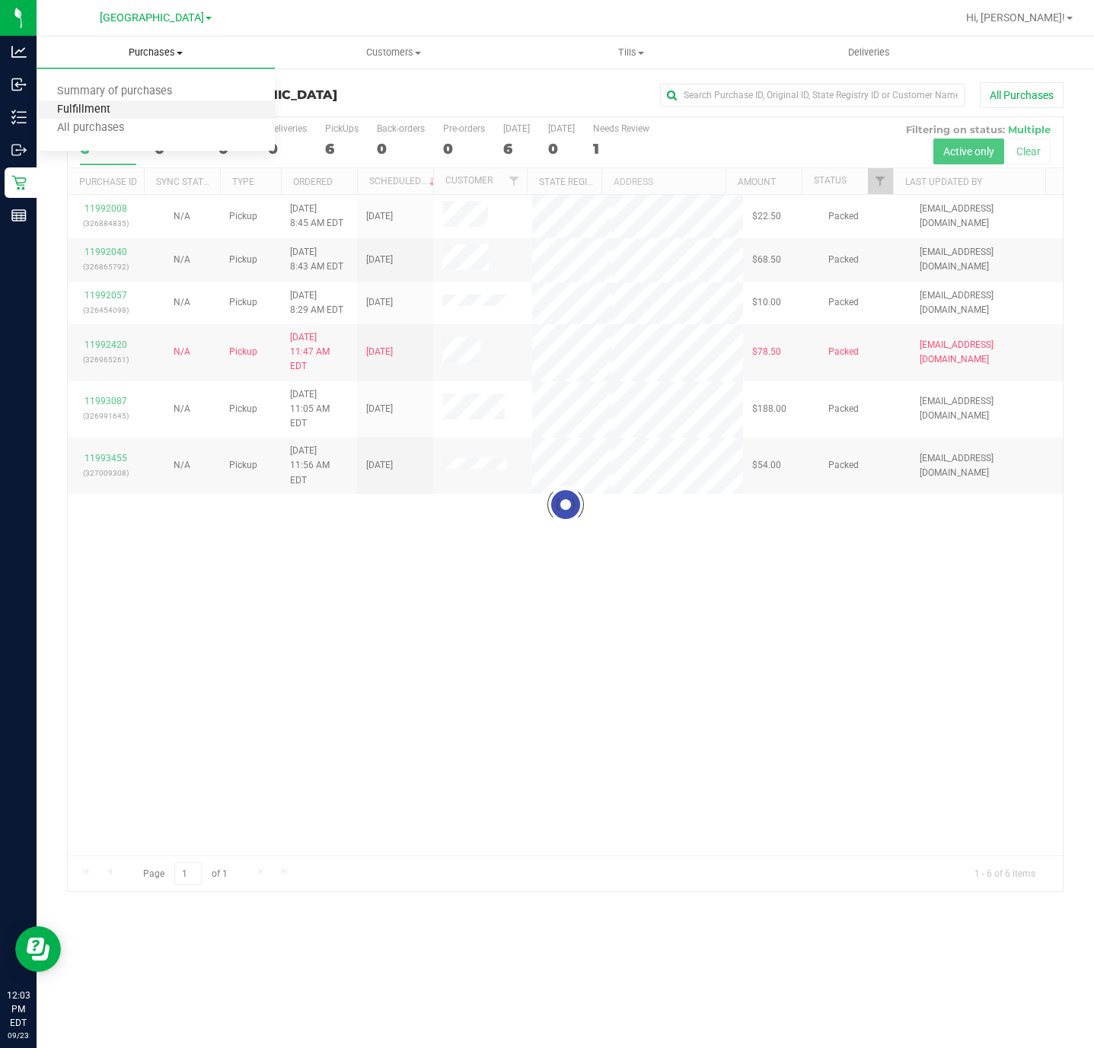
click at [99, 113] on span "Fulfillment" at bounding box center [84, 110] width 94 height 13
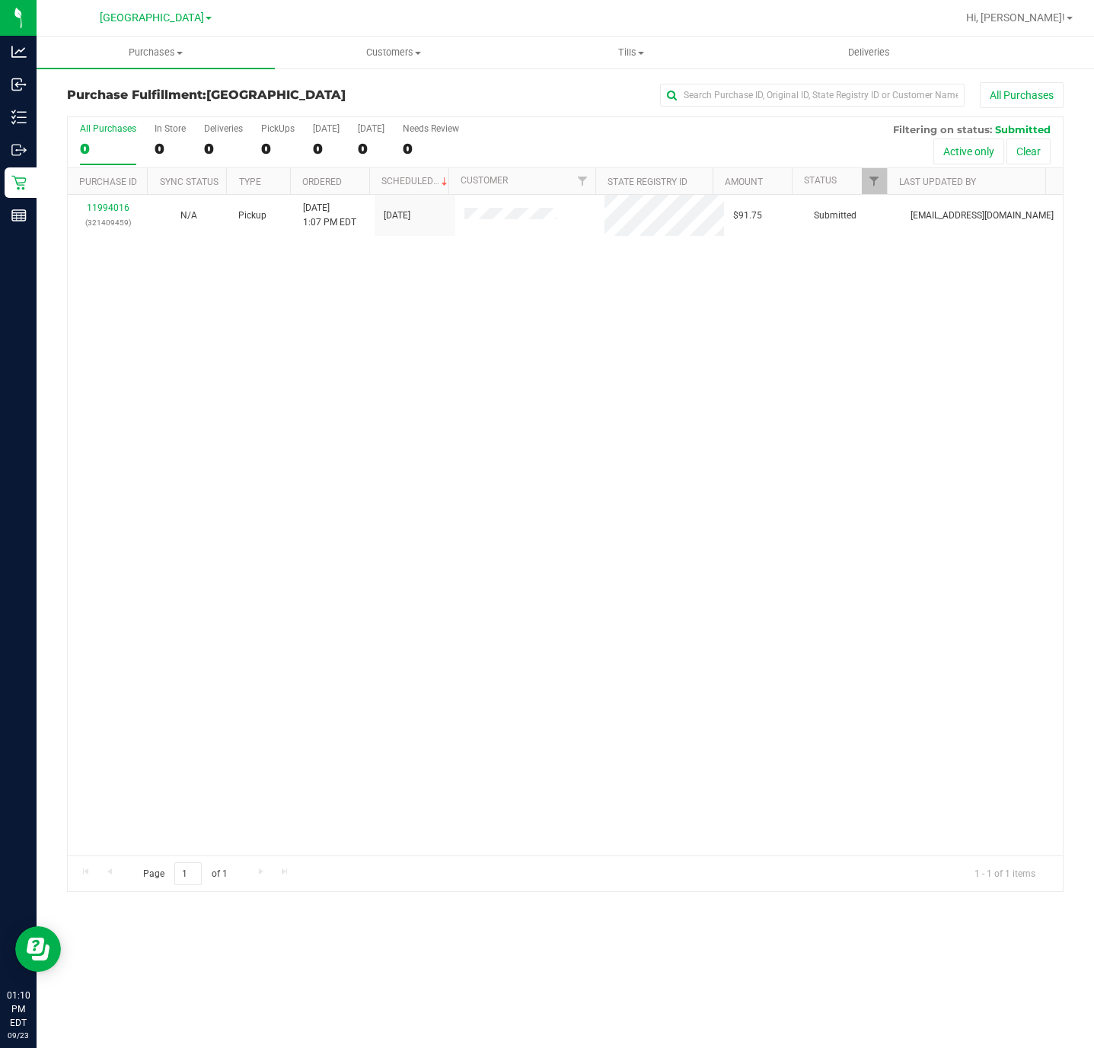
click at [877, 372] on div "11994016 (321409459) N/A Pickup 9/23/2025 1:07 PM EDT 9/23/2025 $91.75 Submitte…" at bounding box center [565, 525] width 995 height 661
click at [1017, 14] on span "Hi, [PERSON_NAME]!" at bounding box center [1015, 17] width 99 height 12
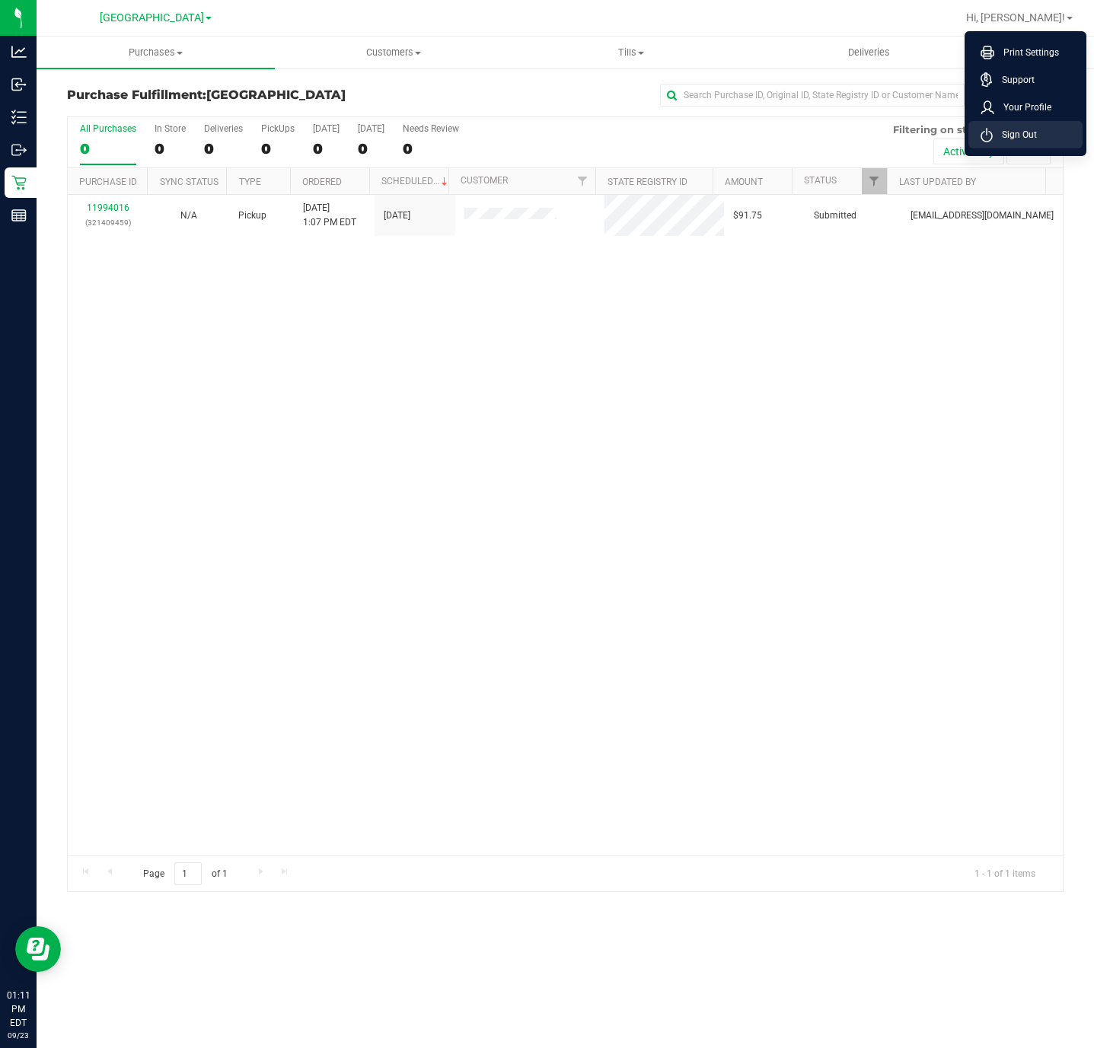
click at [1030, 128] on span "Sign Out" at bounding box center [1015, 134] width 44 height 15
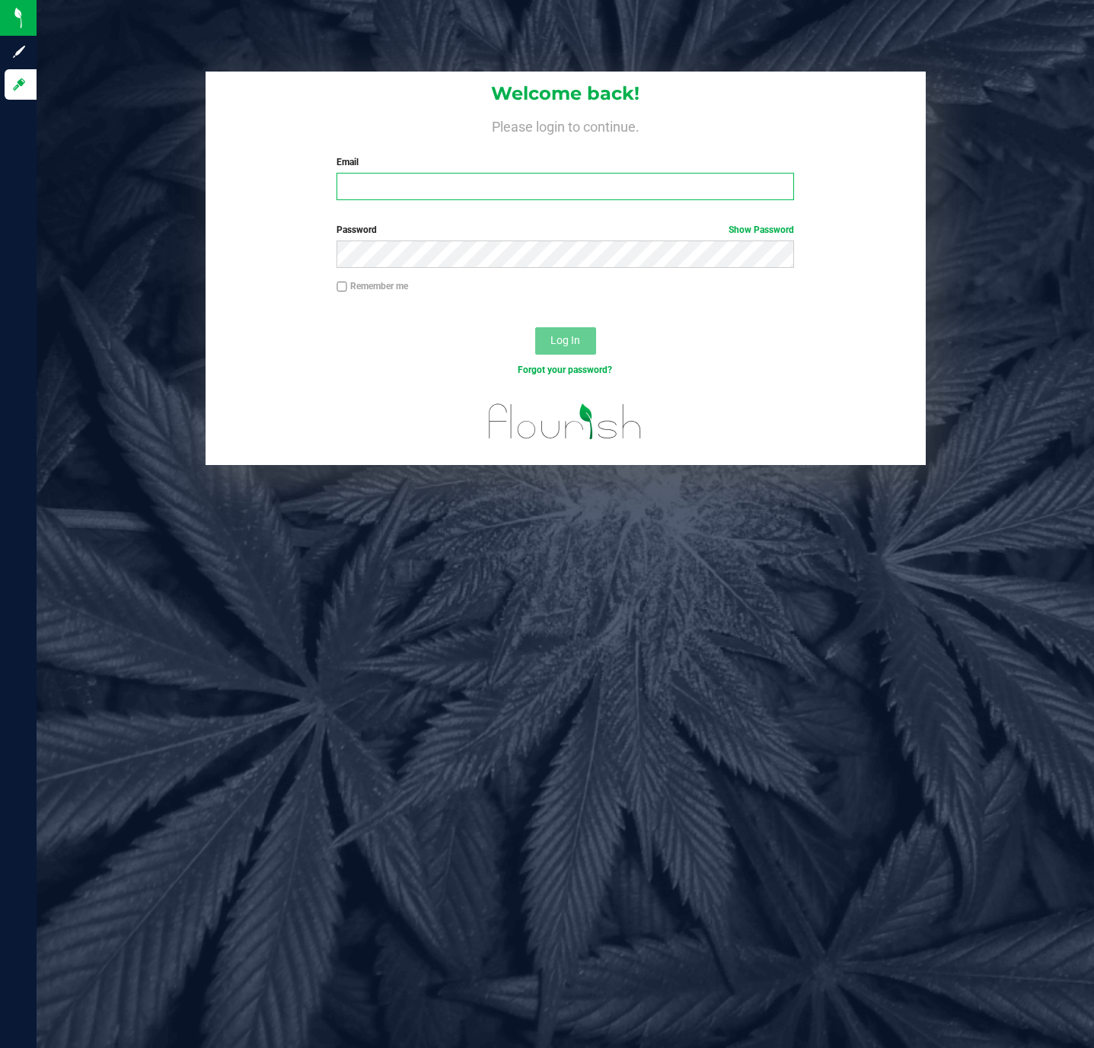
click at [585, 187] on input "Email" at bounding box center [565, 186] width 458 height 27
type input "mdaugherty@liveparallel.com"
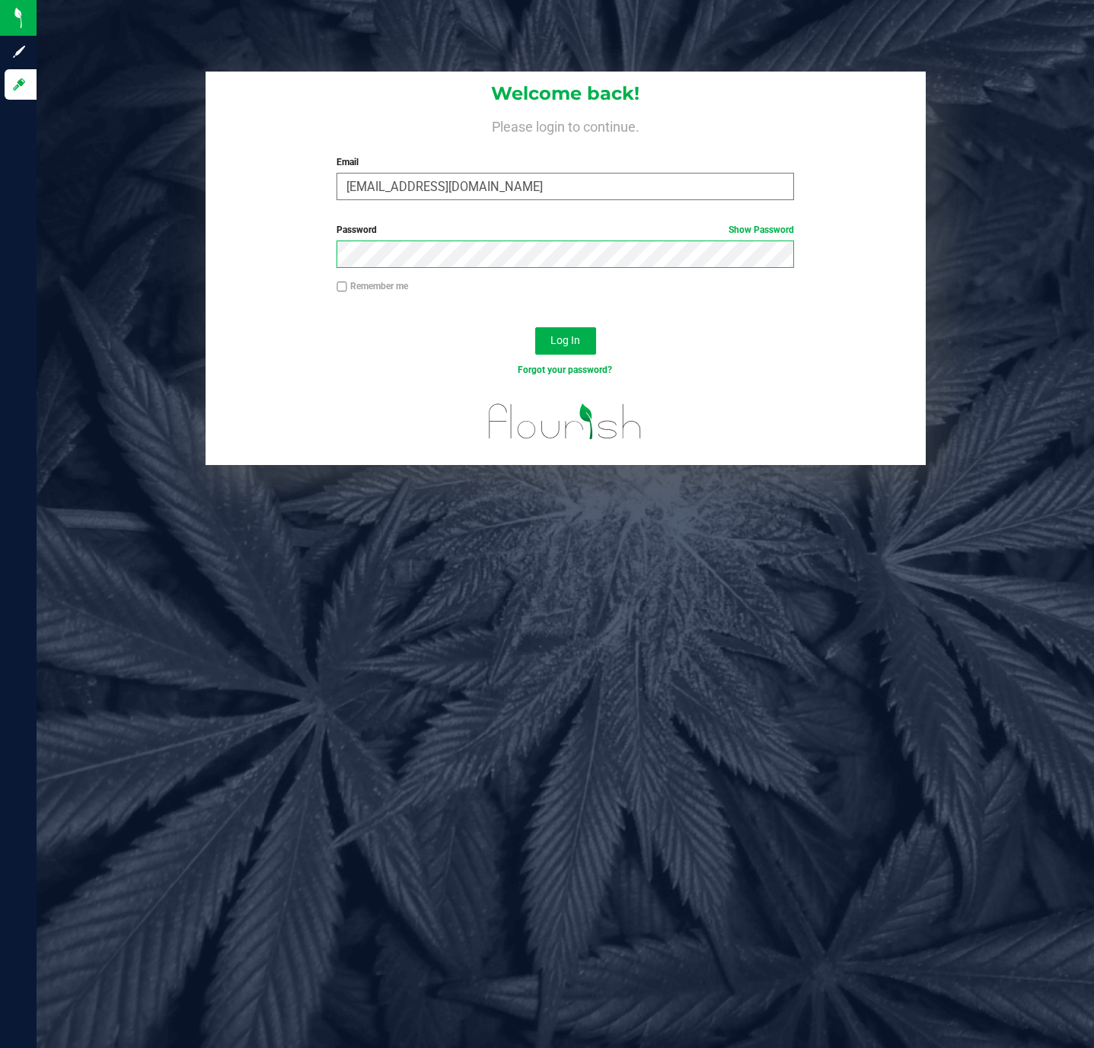
click at [535, 327] on button "Log In" at bounding box center [565, 340] width 61 height 27
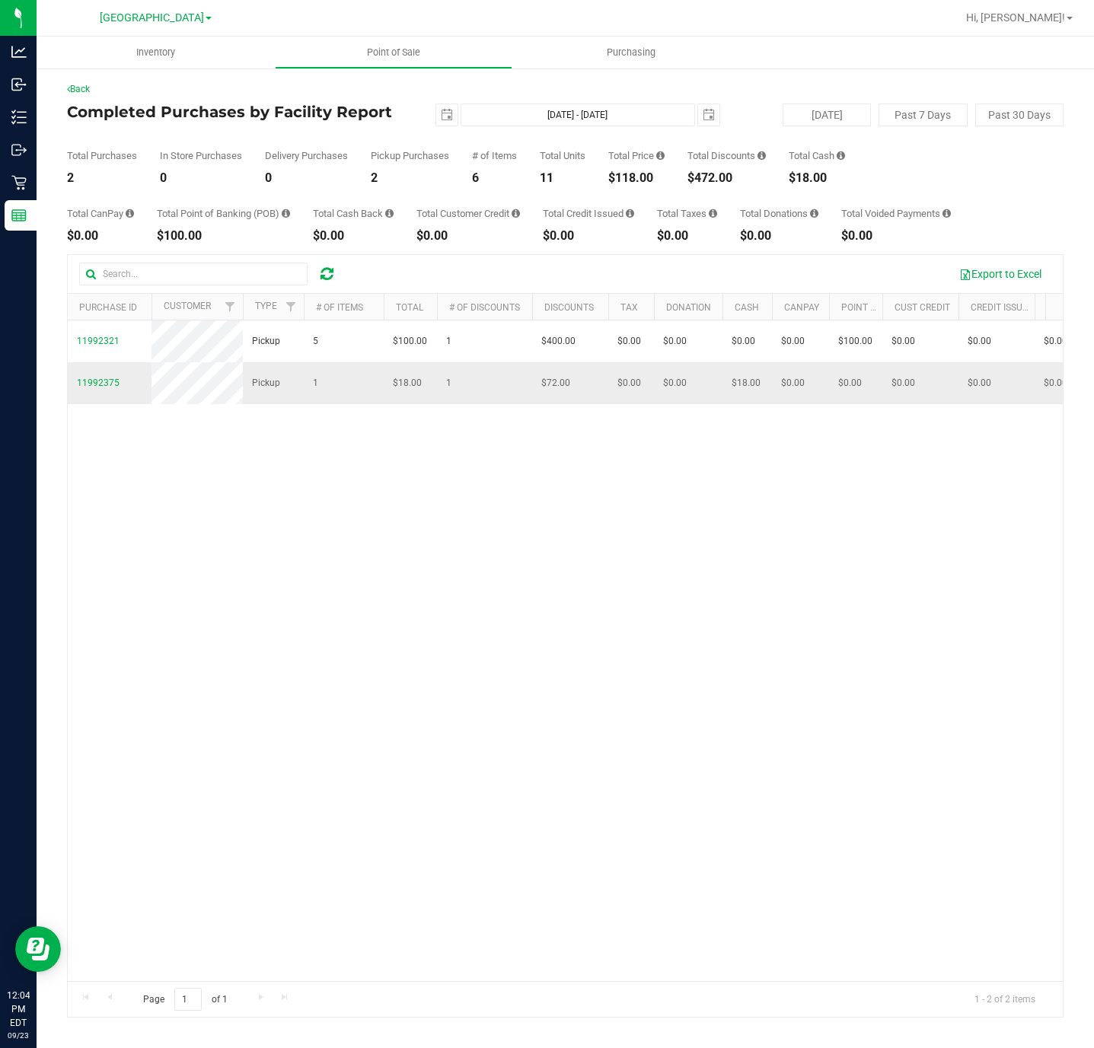
scroll to position [0, 776]
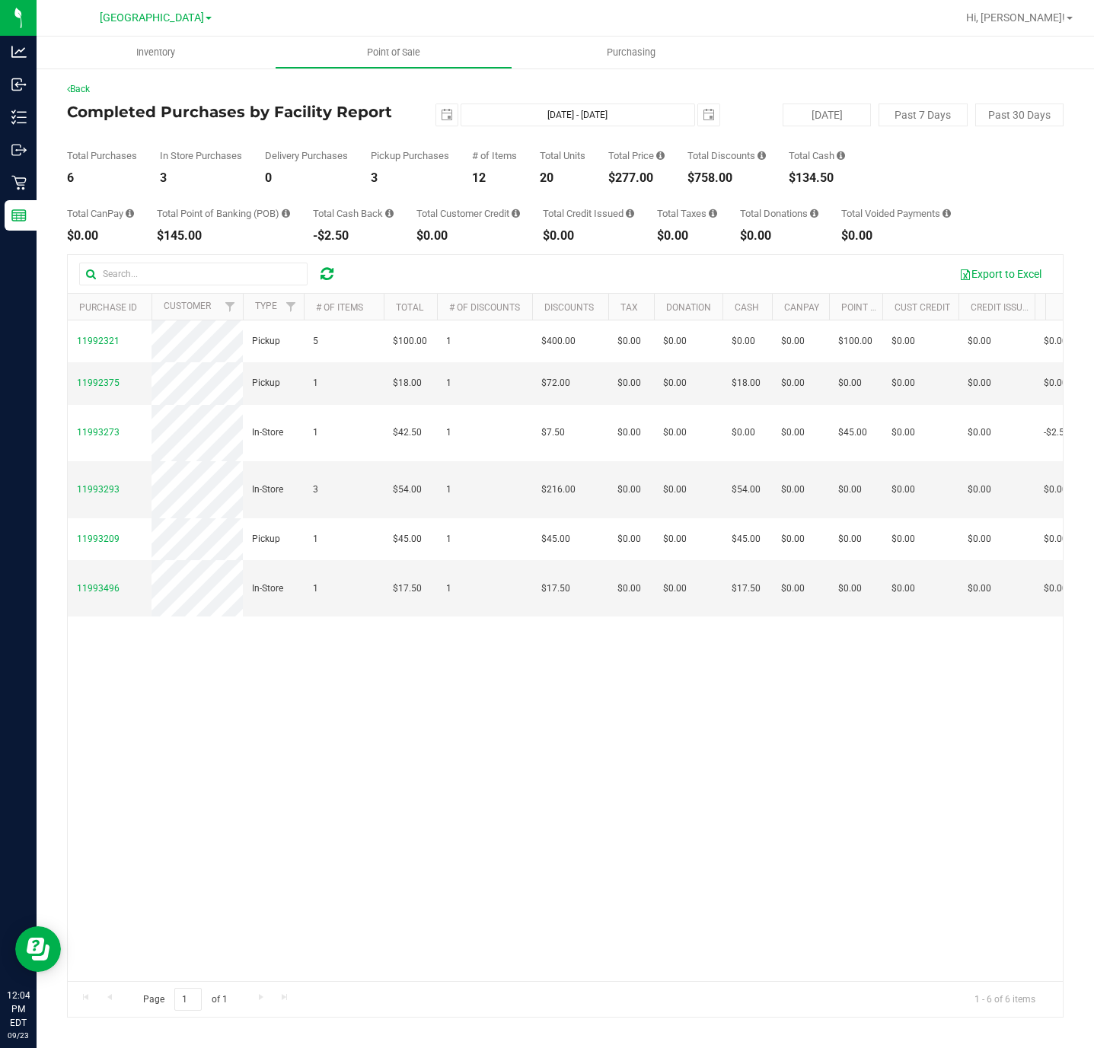
click at [626, 167] on div "Total Price $277.00" at bounding box center [636, 167] width 56 height 33
click at [624, 181] on div "$277.00" at bounding box center [636, 178] width 56 height 12
copy div "$277.00"
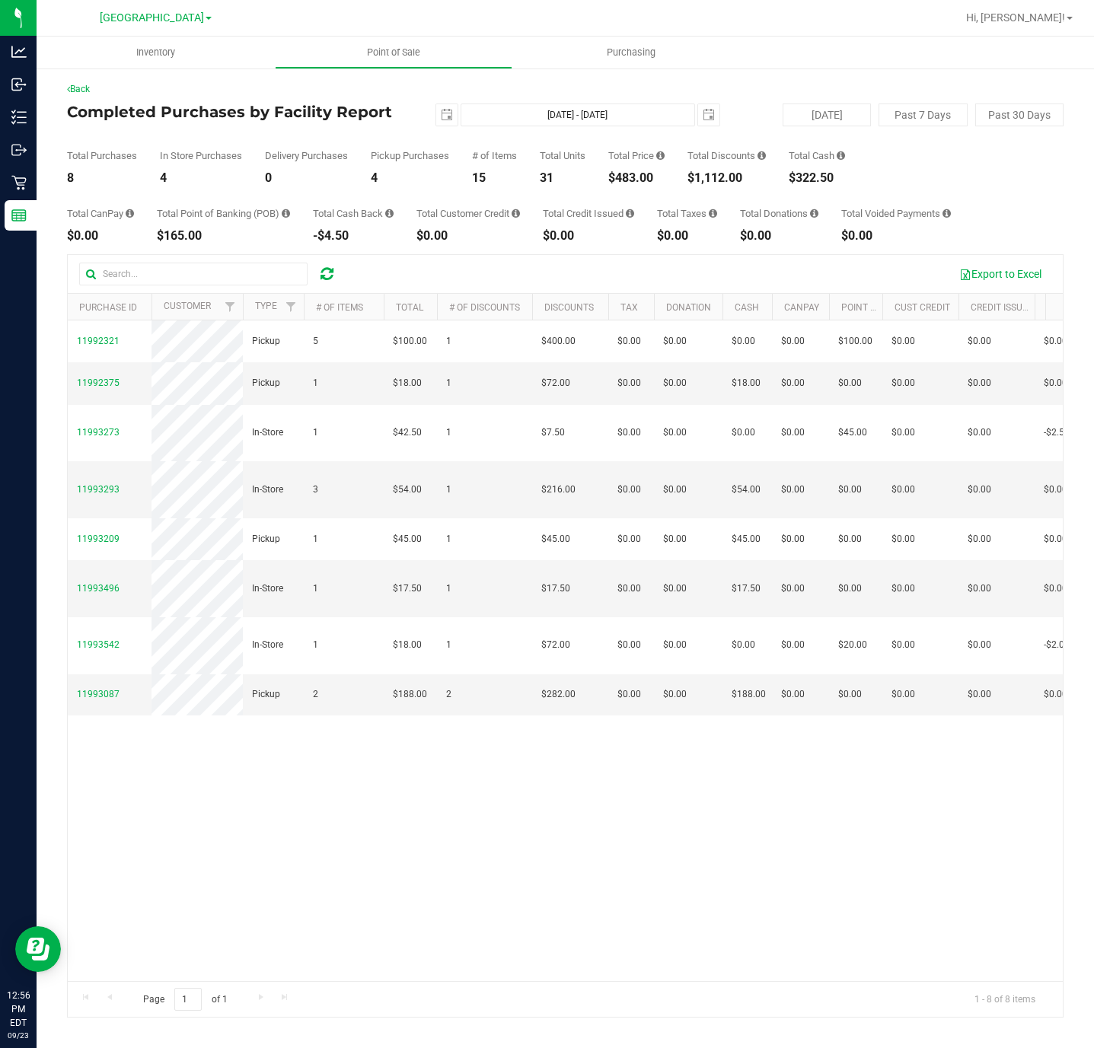
click at [629, 172] on div "$483.00" at bounding box center [636, 178] width 56 height 12
copy div "$483.00"
